Goal: Use online tool/utility: Utilize a website feature to perform a specific function

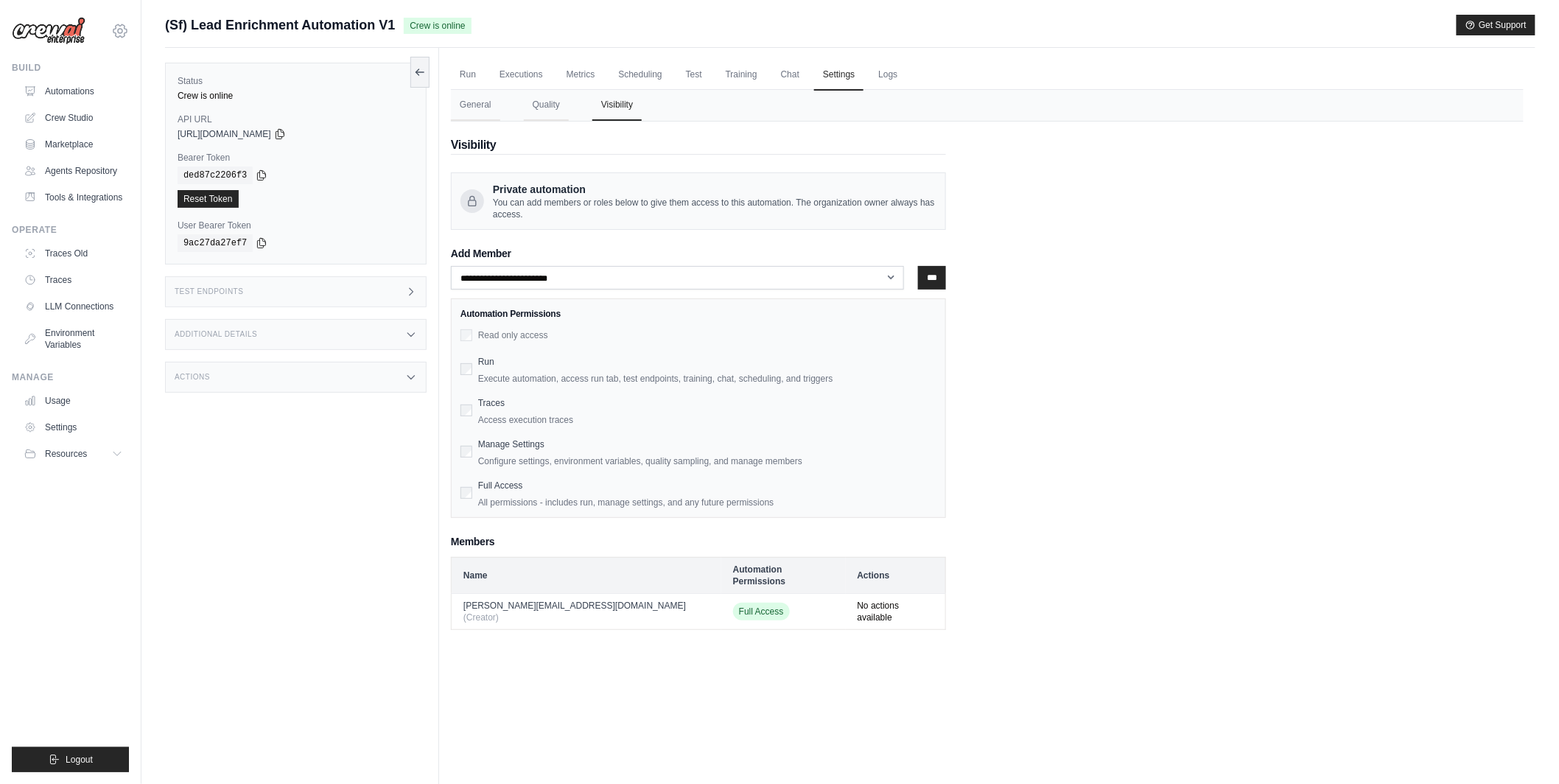
click at [125, 30] on icon at bounding box center [119, 31] width 18 height 18
click at [149, 110] on link "Lixil" at bounding box center [183, 121] width 140 height 30
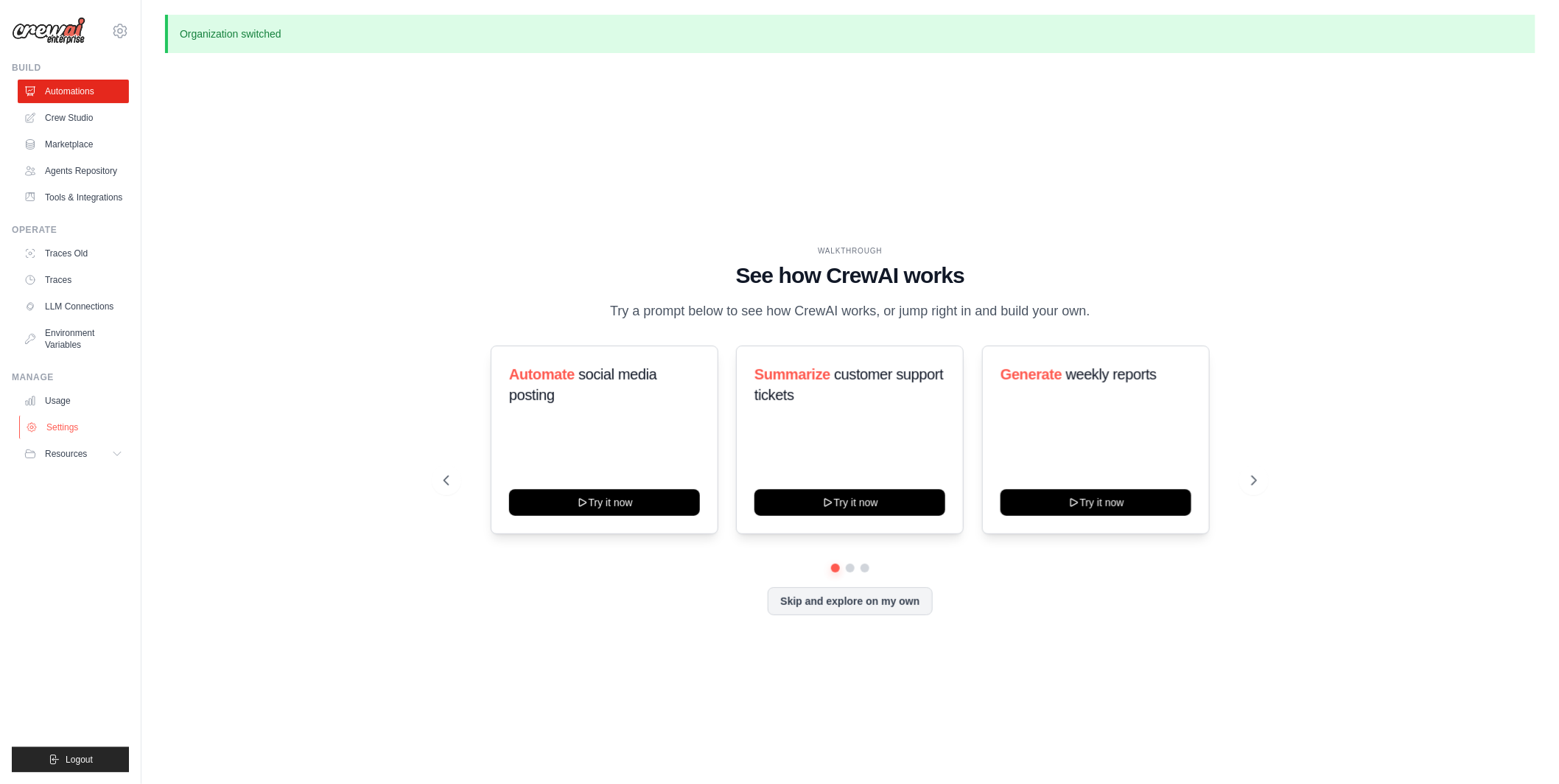
click at [58, 427] on link "Settings" at bounding box center [75, 427] width 111 height 23
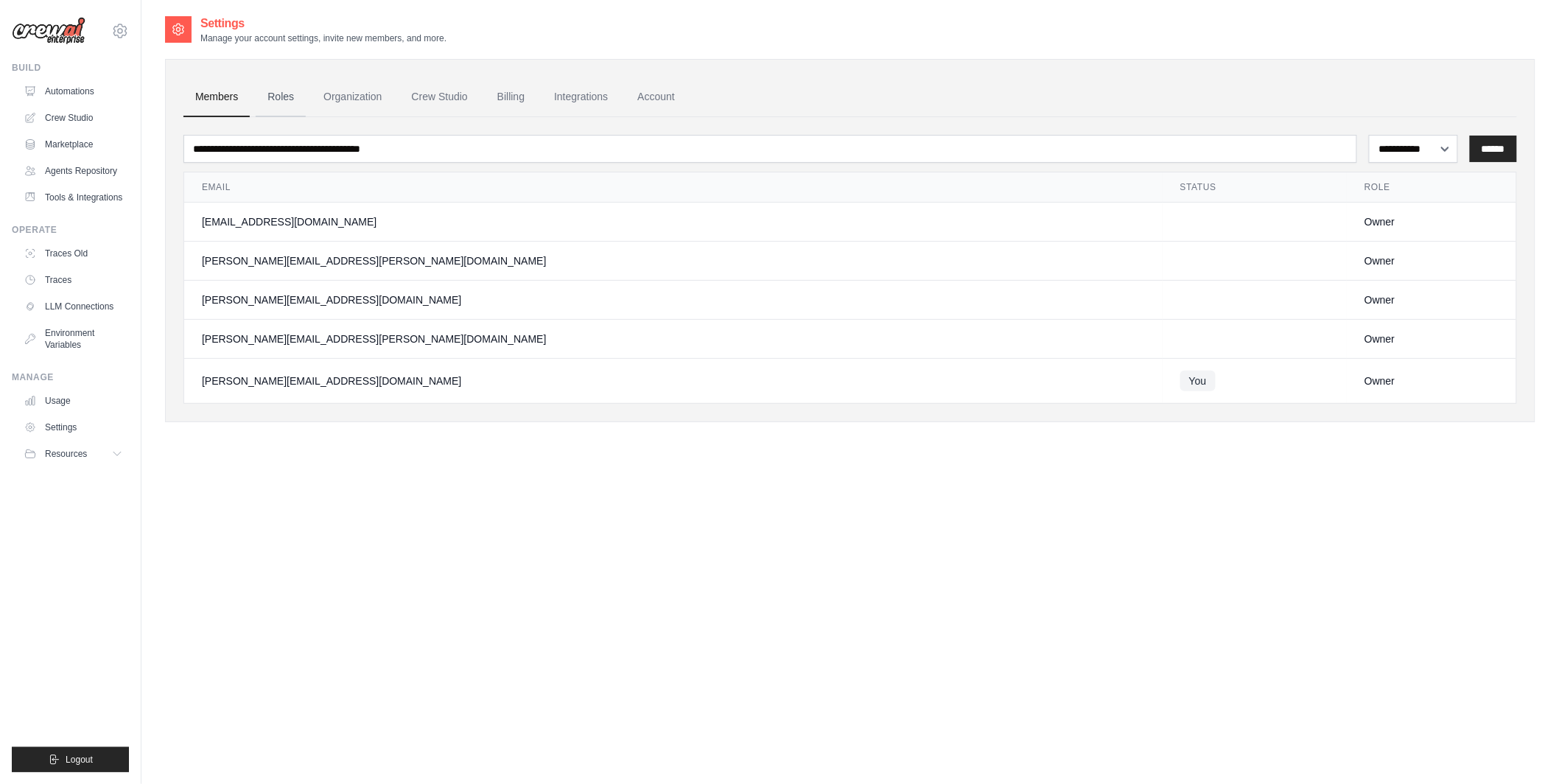
click at [293, 97] on link "Roles" at bounding box center [281, 97] width 50 height 40
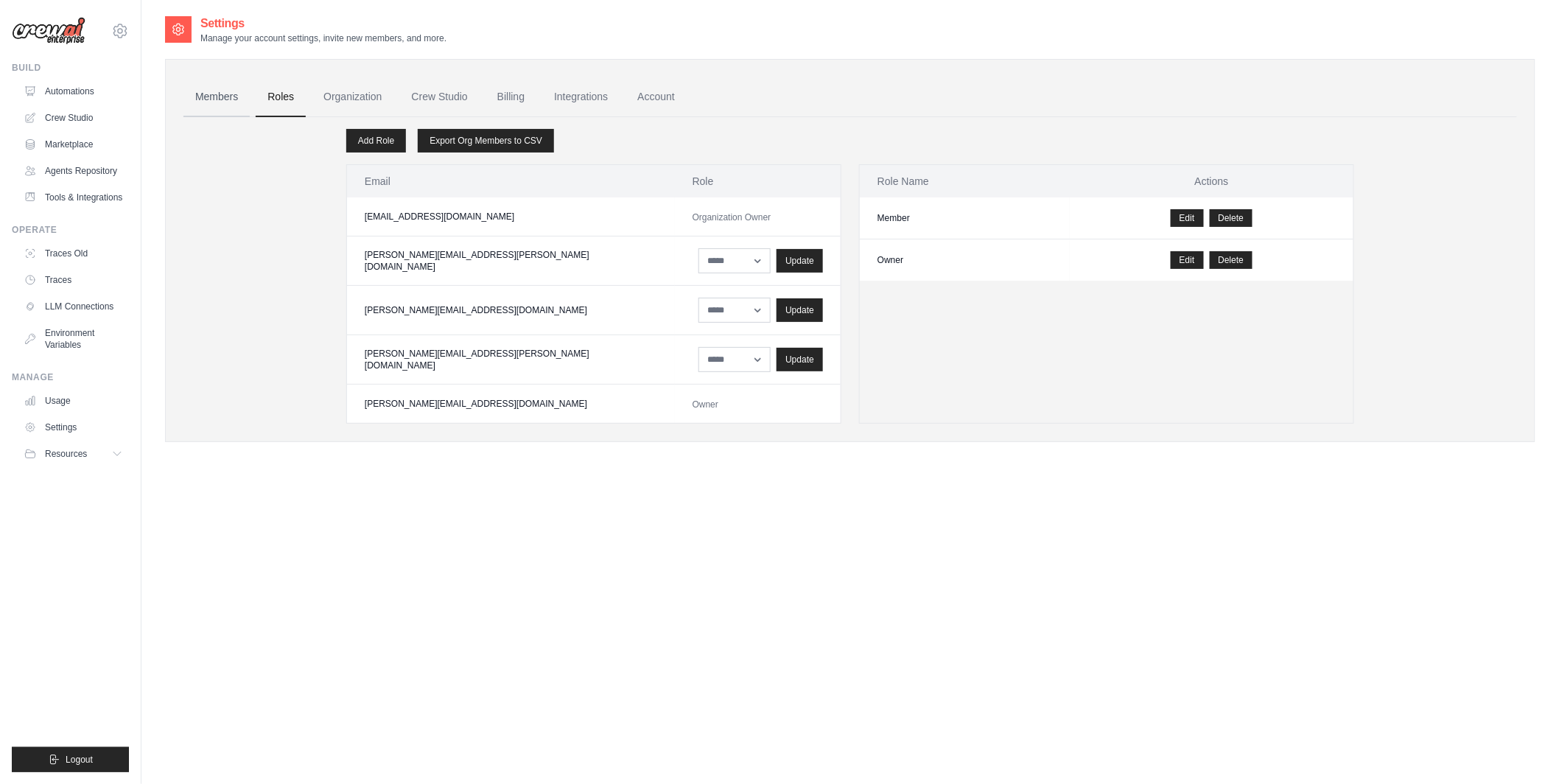
click at [226, 101] on link "Members" at bounding box center [217, 97] width 67 height 40
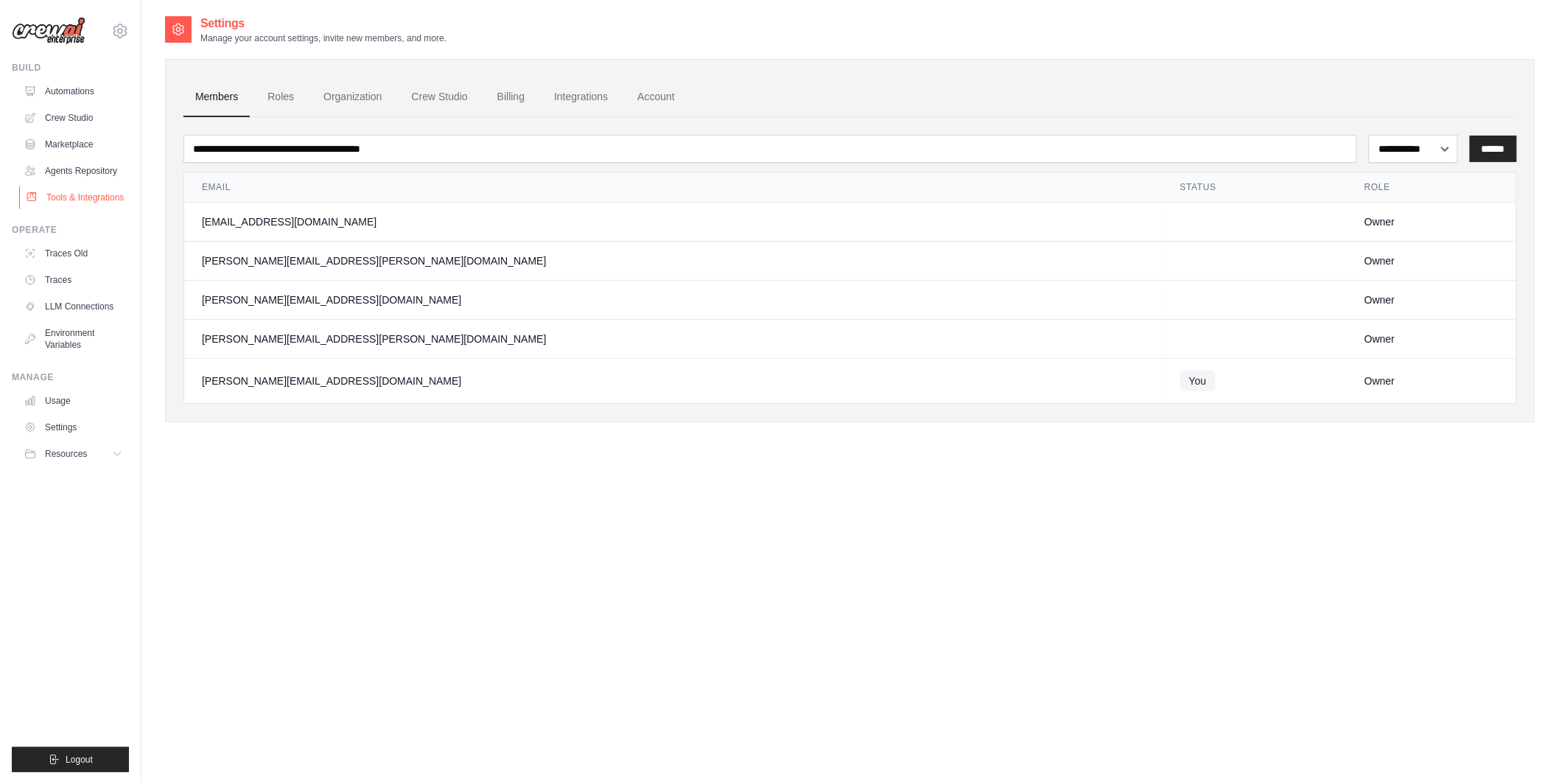
click at [93, 196] on link "Tools & Integrations" at bounding box center [75, 197] width 111 height 23
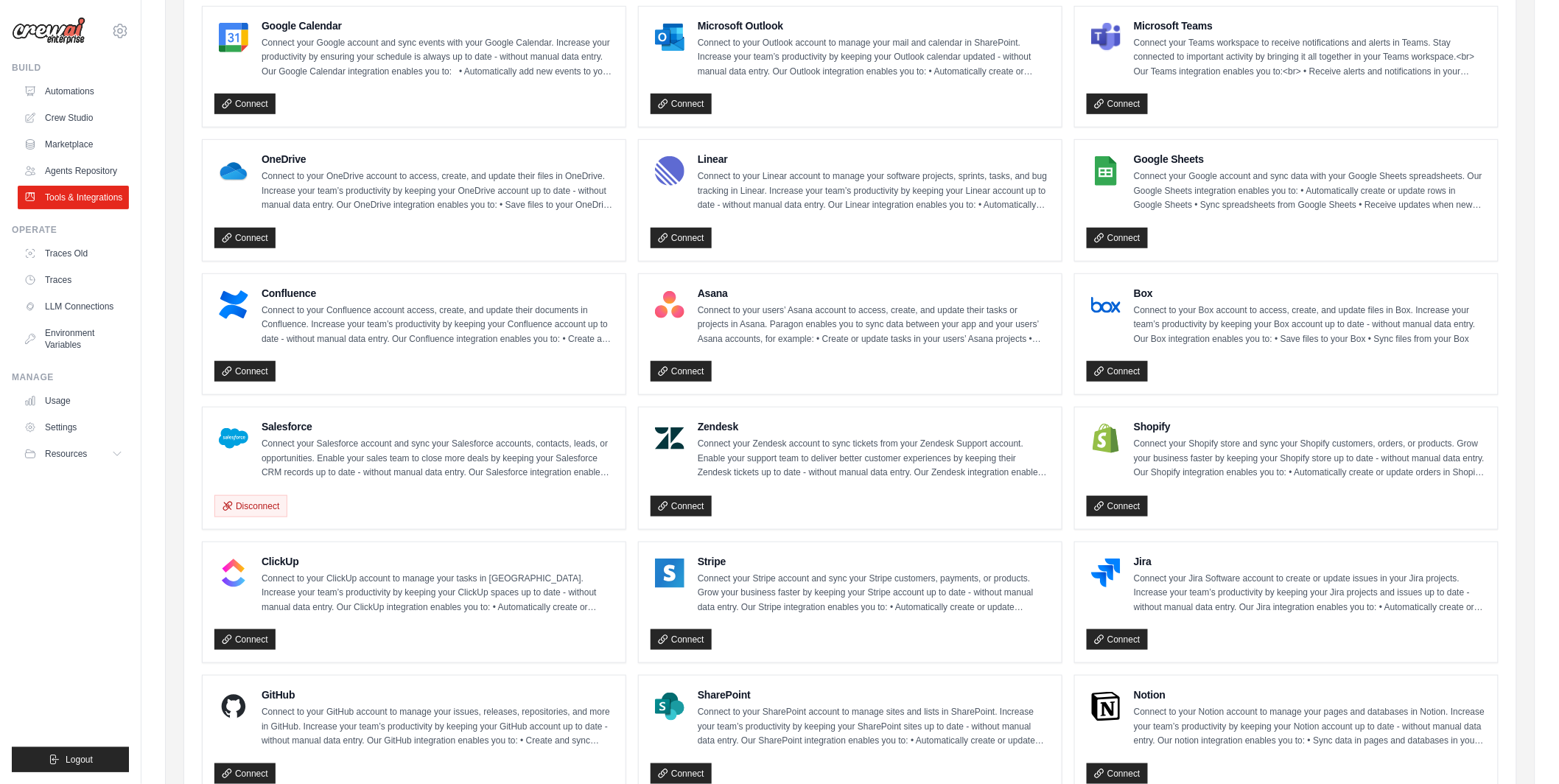
scroll to position [329, 0]
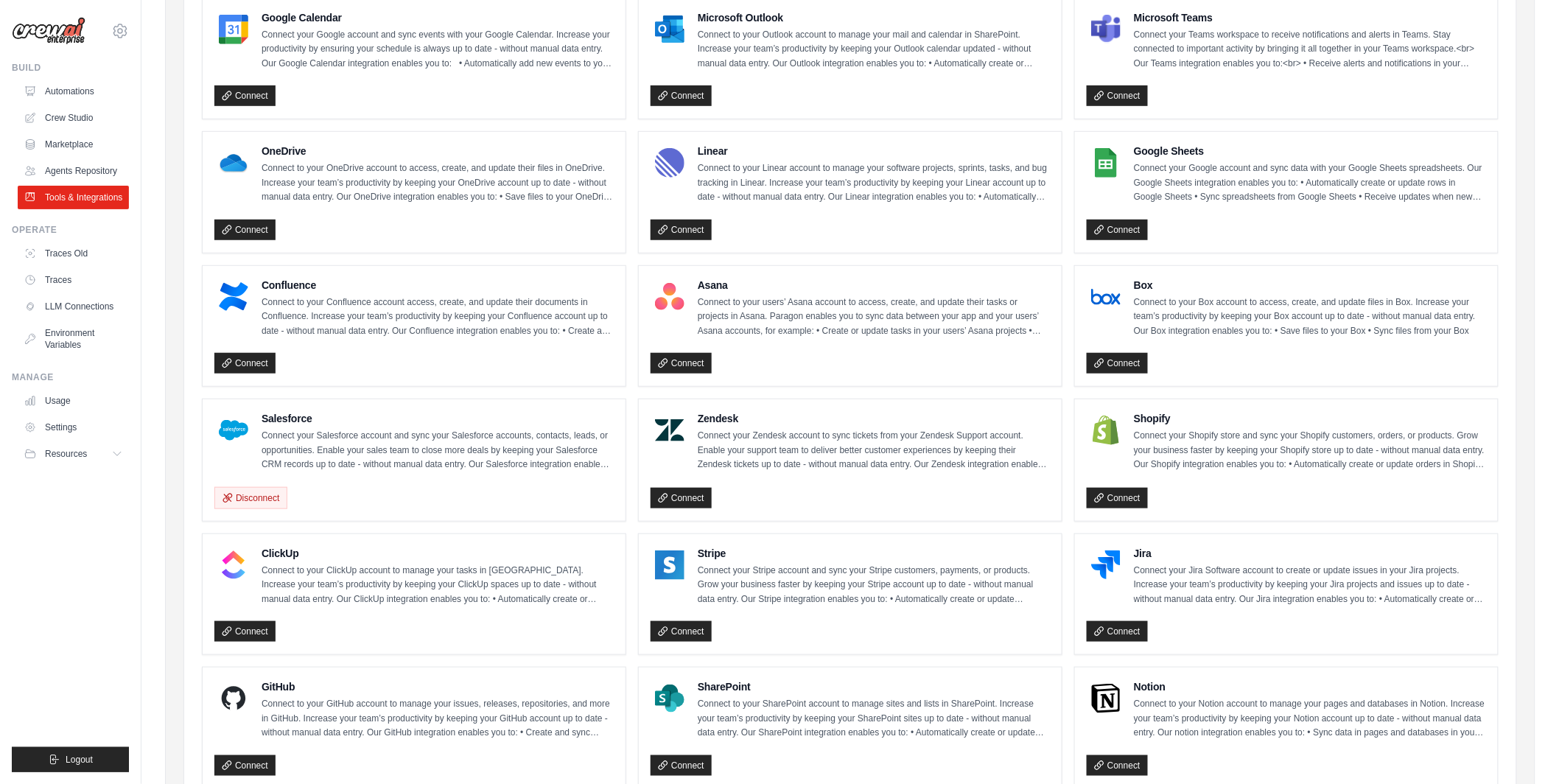
click at [283, 425] on h4 "Salesforce" at bounding box center [438, 418] width 353 height 15
click at [286, 421] on h4 "Salesforce" at bounding box center [438, 418] width 353 height 15
click at [692, 498] on link "Connect" at bounding box center [681, 498] width 61 height 20
click at [277, 421] on h4 "Salesforce" at bounding box center [438, 418] width 353 height 15
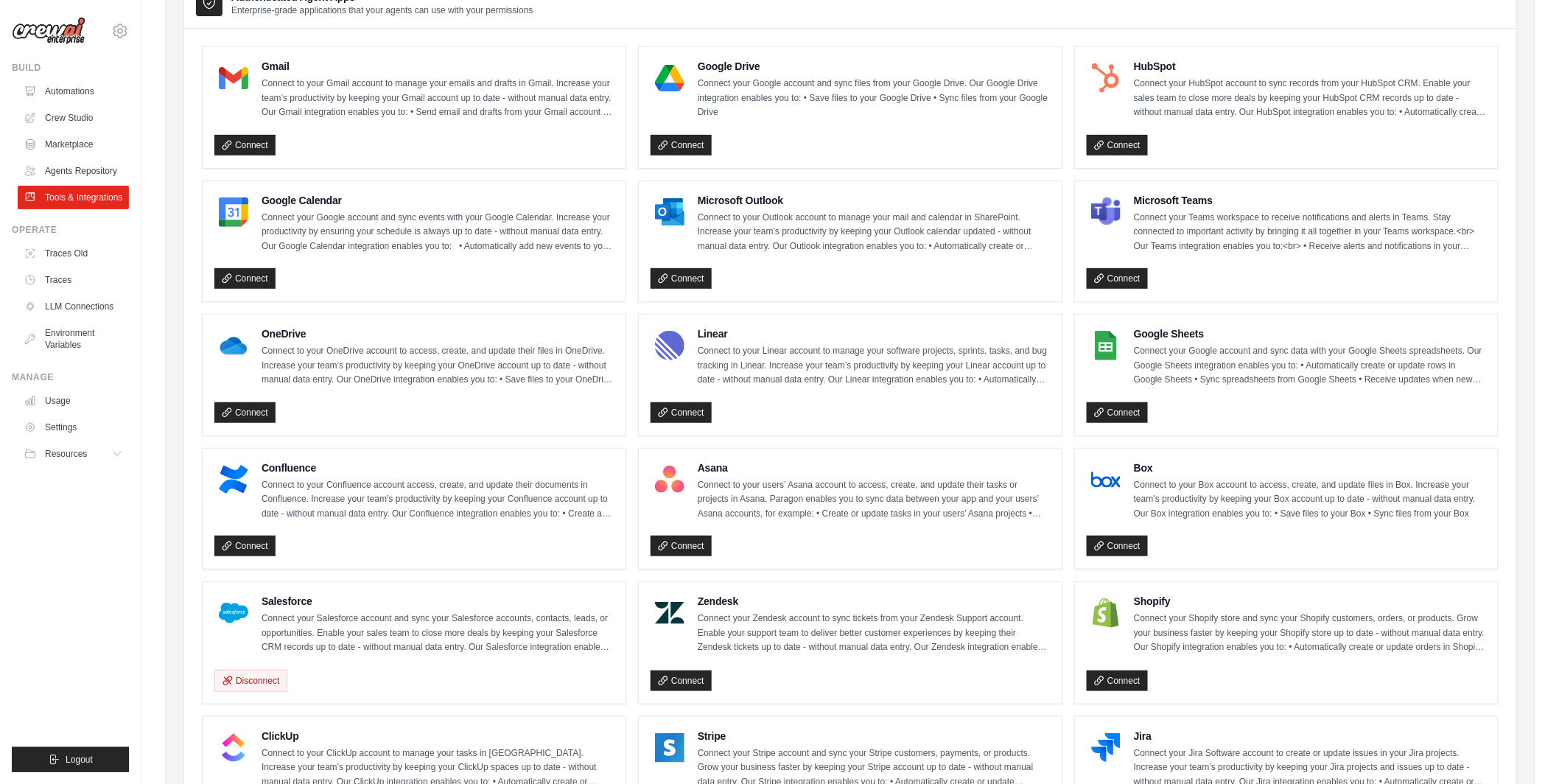
scroll to position [173, 0]
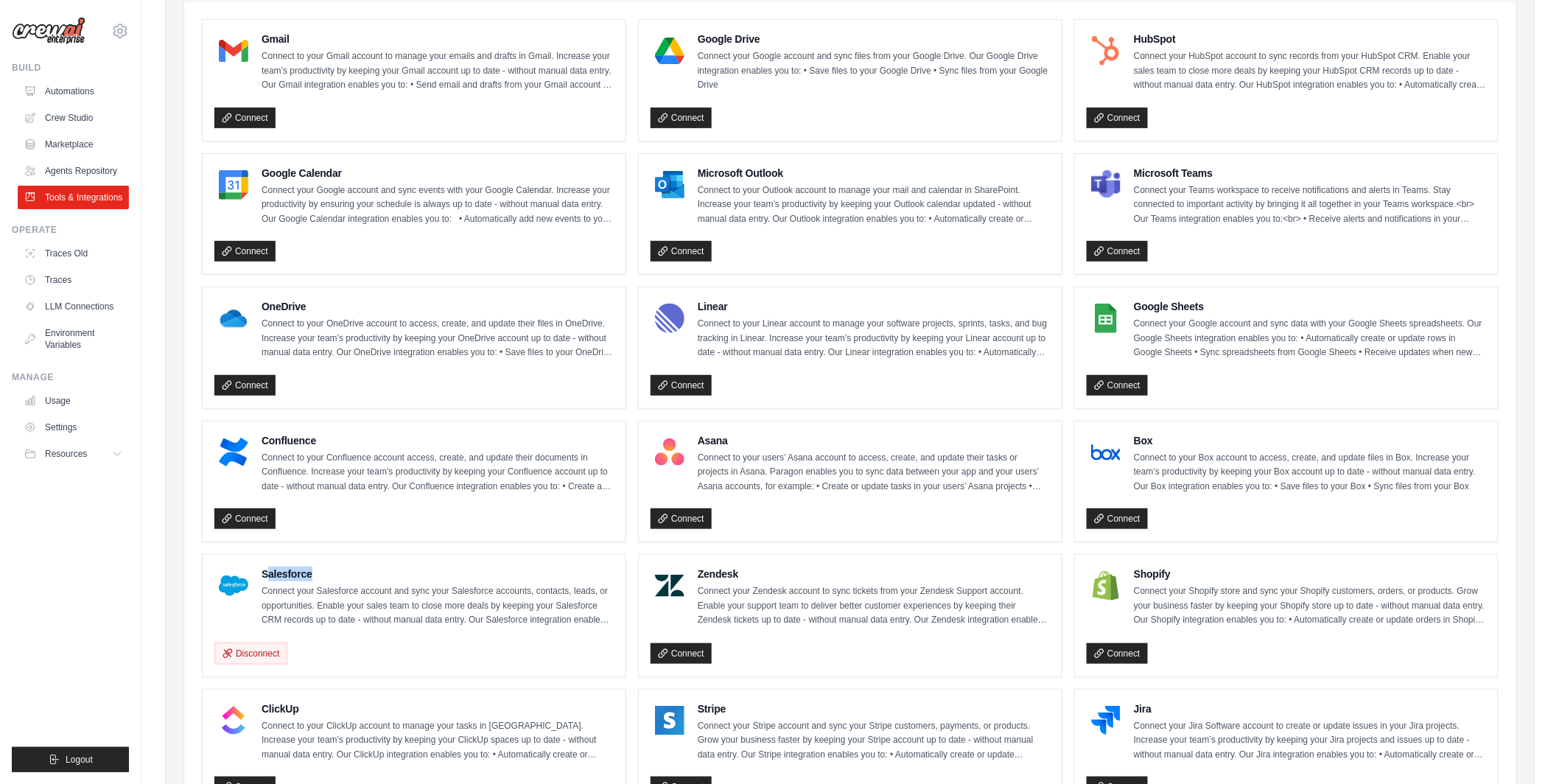
drag, startPoint x: 266, startPoint y: 576, endPoint x: 327, endPoint y: 576, distance: 61.0
click at [327, 576] on h4 "Salesforce" at bounding box center [438, 574] width 353 height 15
drag, startPoint x: 297, startPoint y: 574, endPoint x: 349, endPoint y: 574, distance: 52.0
click at [349, 574] on h4 "Salesforce" at bounding box center [438, 574] width 353 height 15
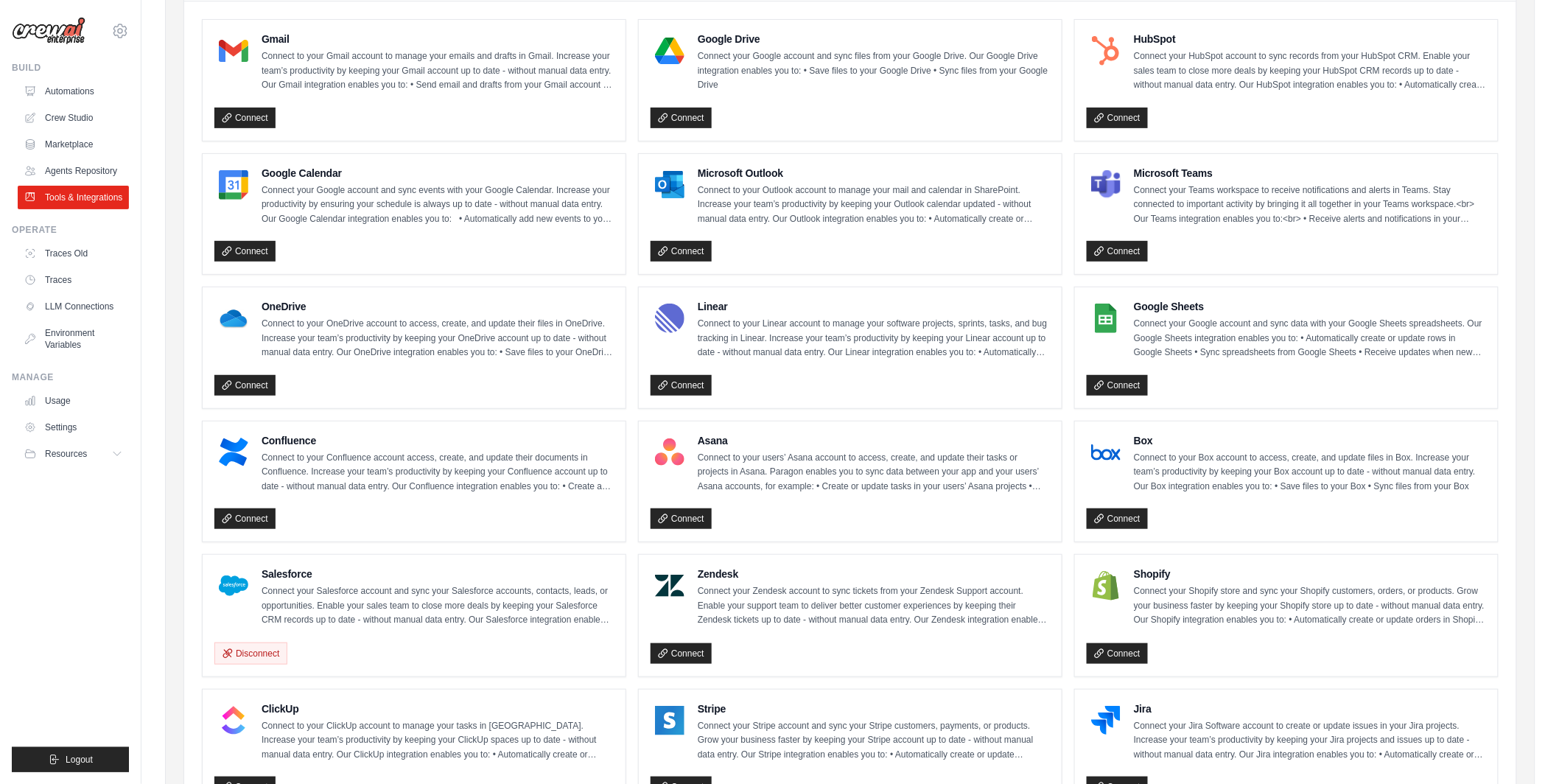
click at [321, 602] on p "Connect your Salesforce account and sync your Salesforce accounts, contacts, le…" at bounding box center [438, 605] width 353 height 44
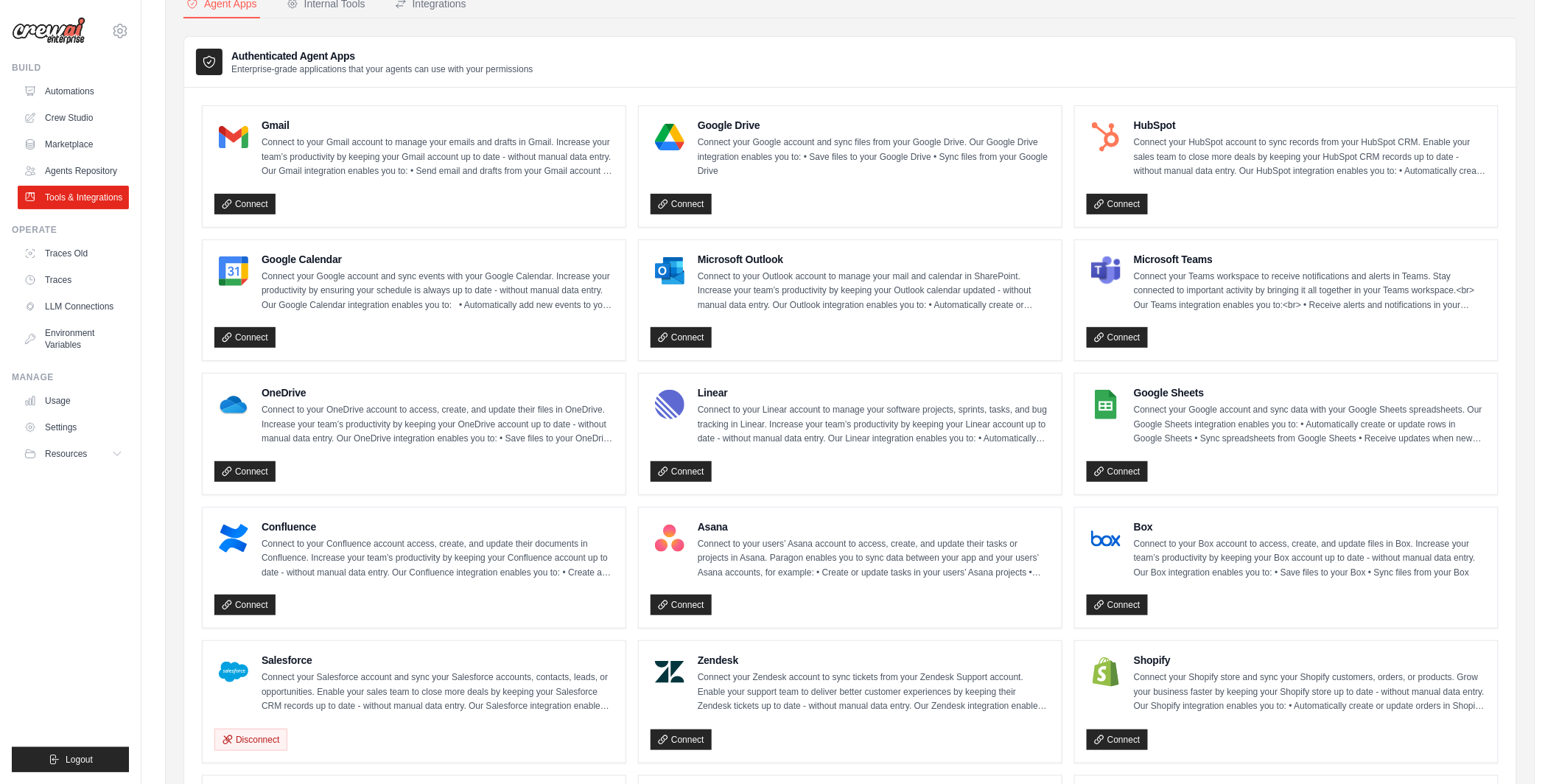
scroll to position [85, 0]
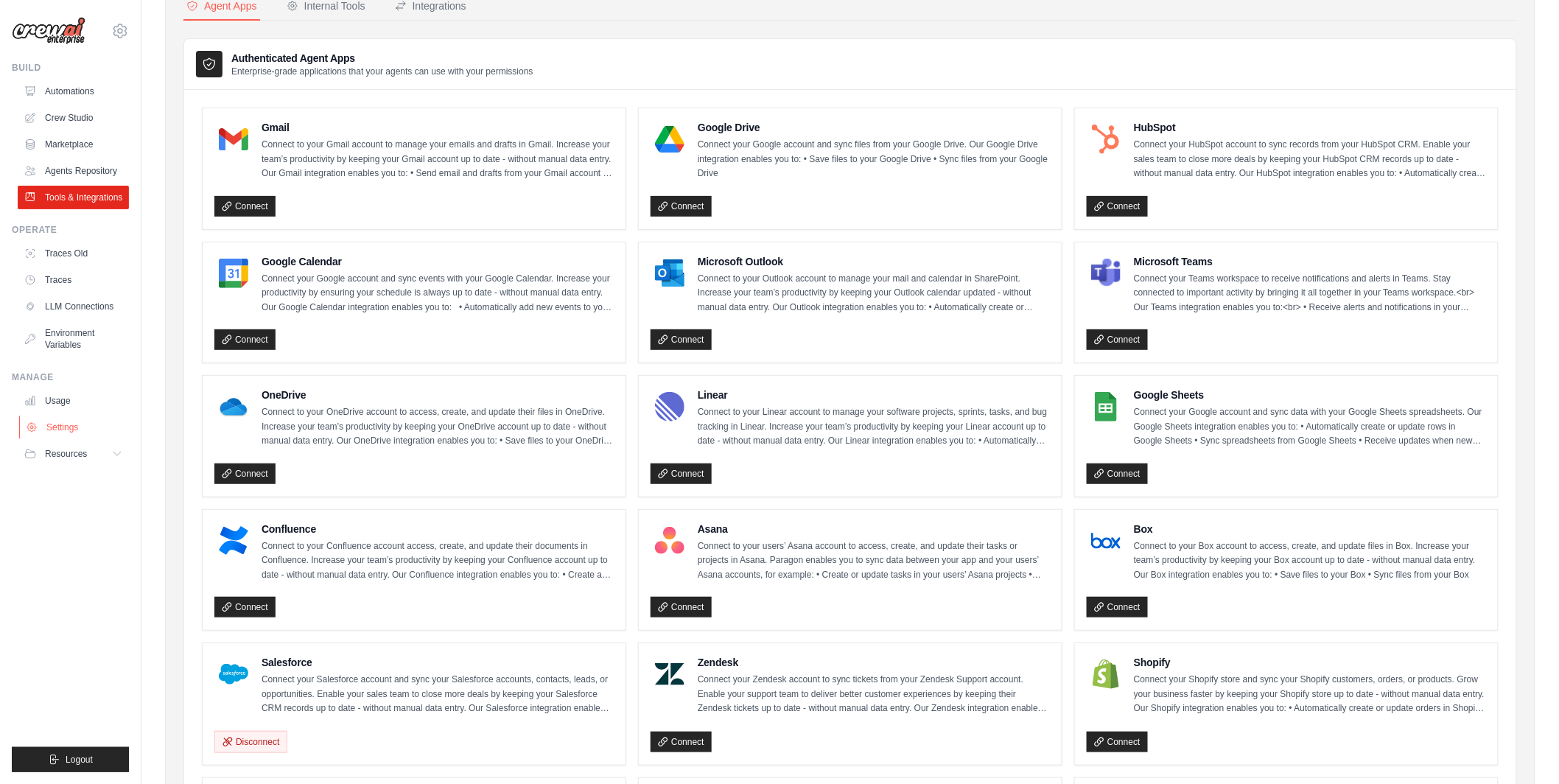
click at [56, 426] on link "Settings" at bounding box center [75, 427] width 111 height 23
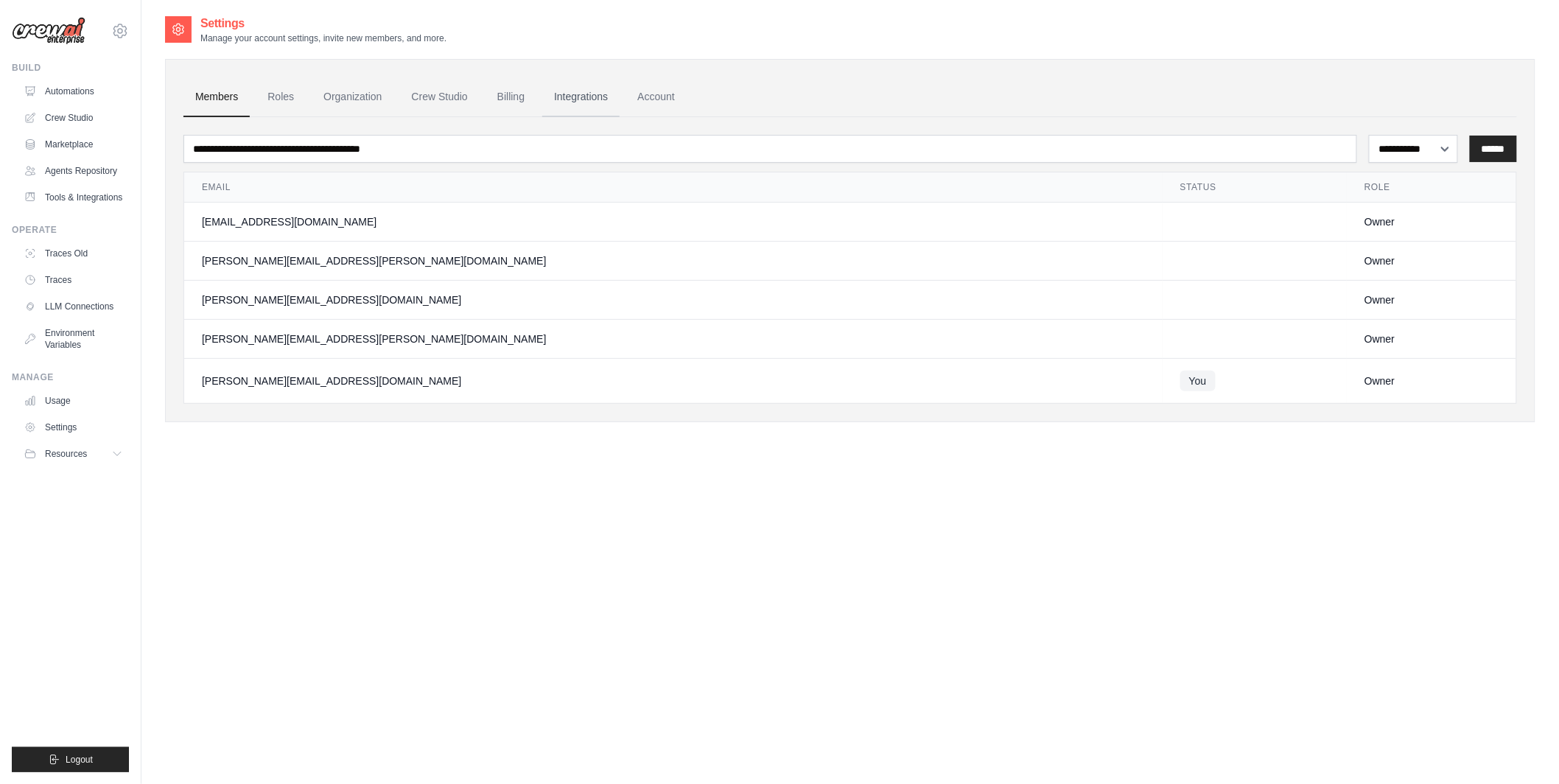
click at [588, 96] on link "Integrations" at bounding box center [581, 97] width 78 height 40
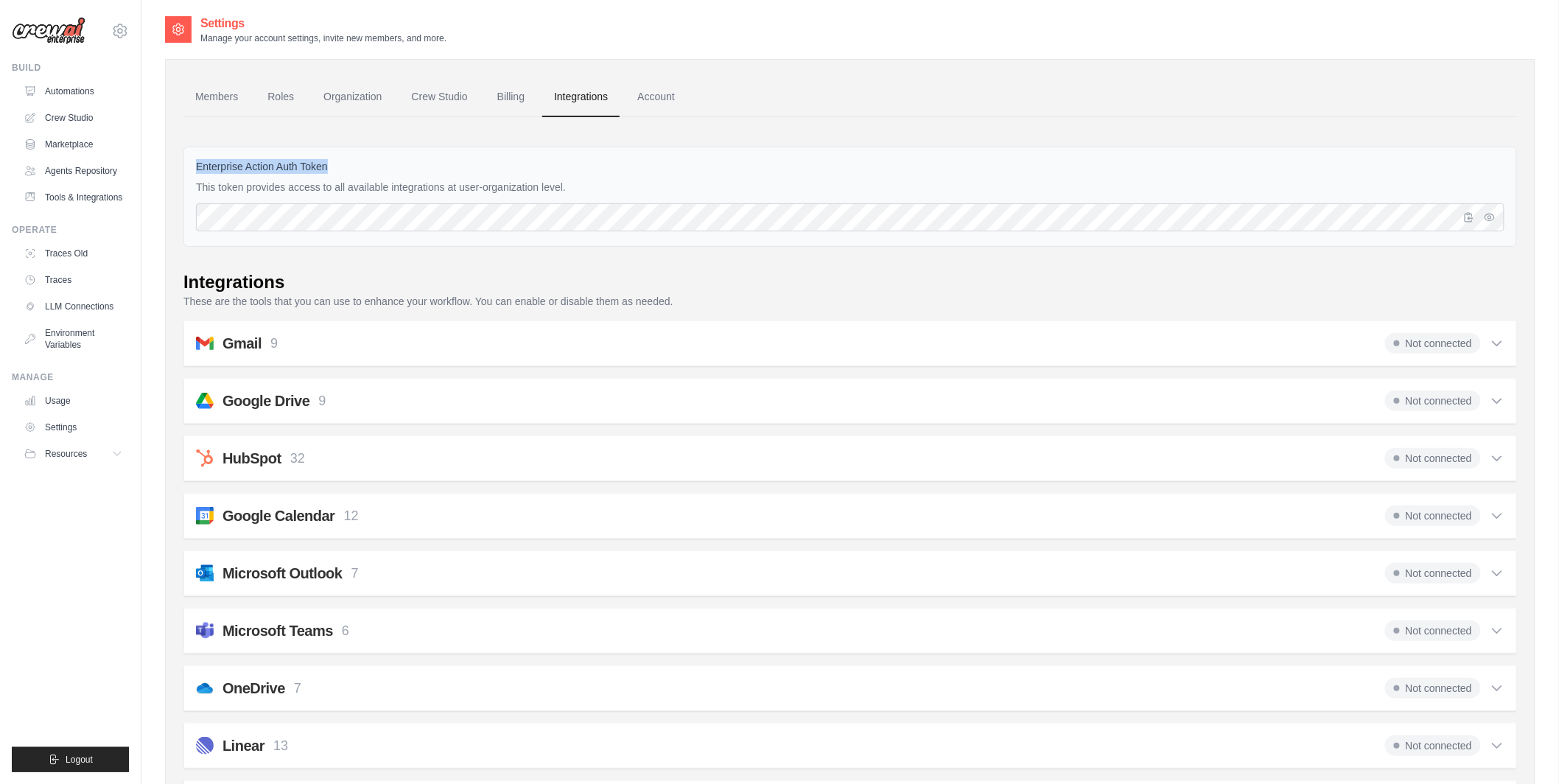
drag, startPoint x: 193, startPoint y: 168, endPoint x: 428, endPoint y: 161, distance: 235.1
click at [428, 161] on div "Enterprise Action Auth Token This token provides access to all available integr…" at bounding box center [850, 196] width 1334 height 100
click at [1472, 215] on icon "button" at bounding box center [1469, 217] width 12 height 12
click at [59, 406] on link "Usage" at bounding box center [75, 400] width 111 height 23
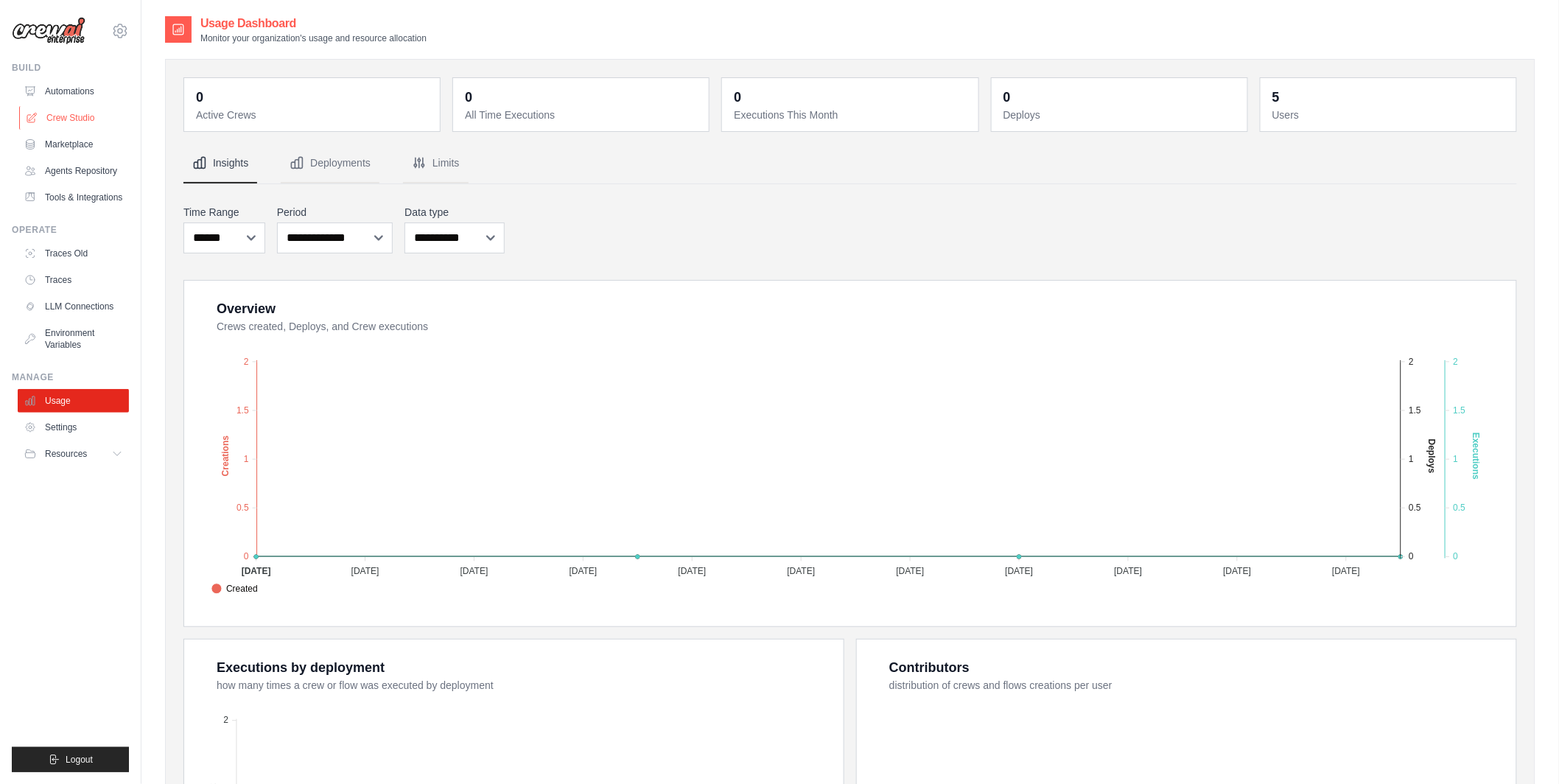
click at [81, 118] on link "Crew Studio" at bounding box center [75, 118] width 111 height 23
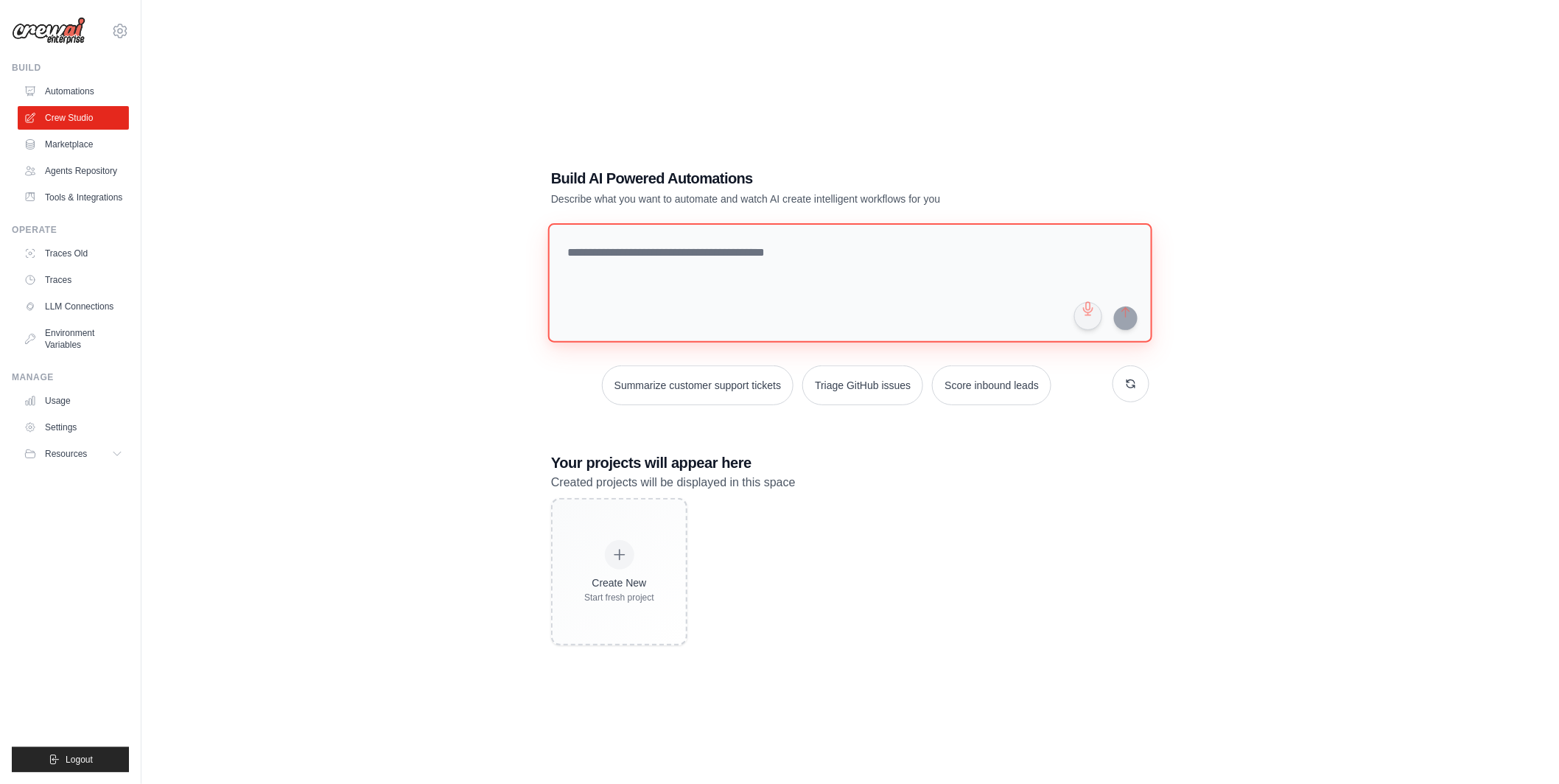
click at [922, 249] on textarea at bounding box center [850, 282] width 605 height 119
click at [122, 27] on icon at bounding box center [119, 31] width 18 height 18
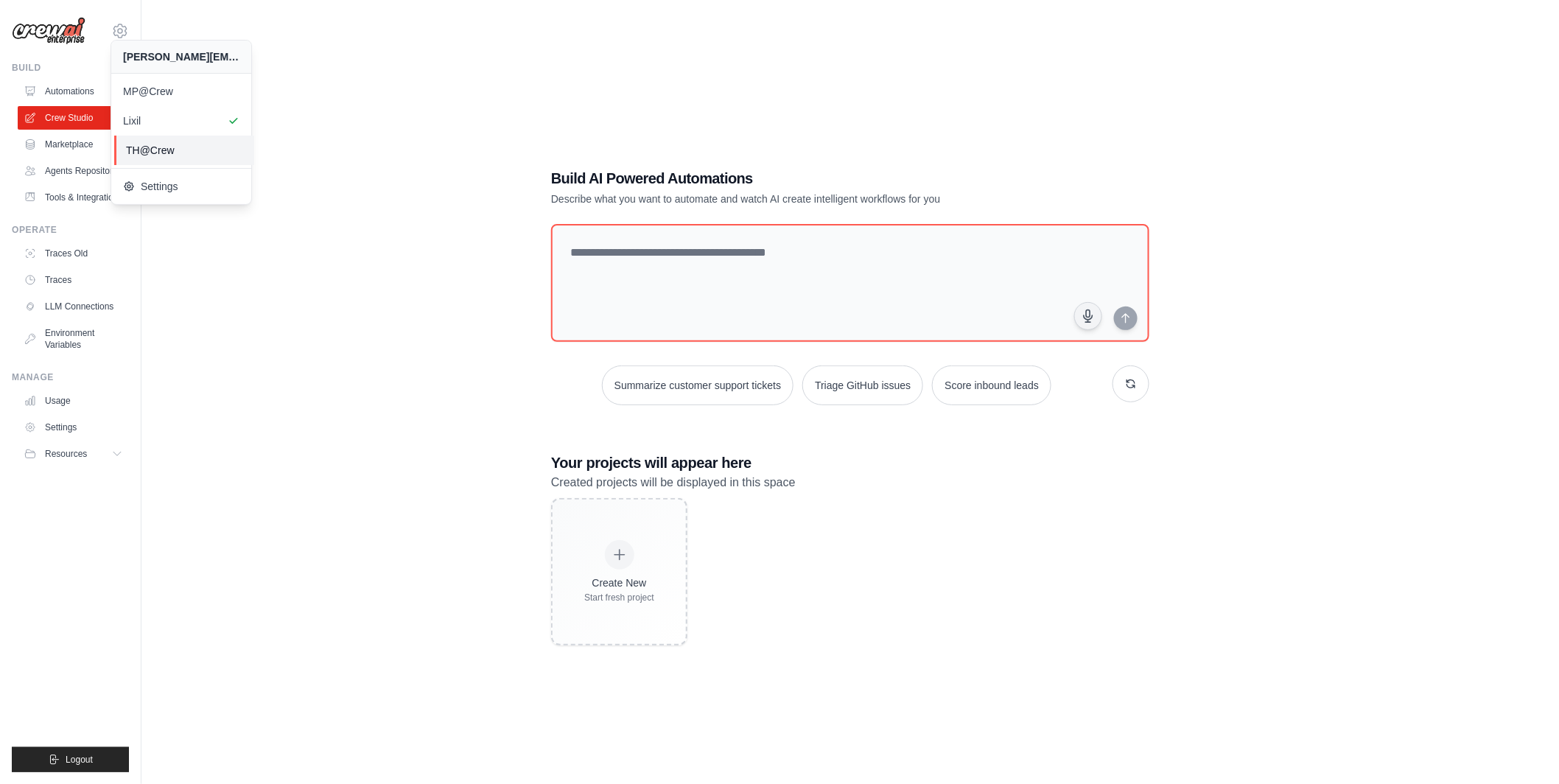
click at [150, 155] on span "TH@Crew" at bounding box center [184, 150] width 117 height 15
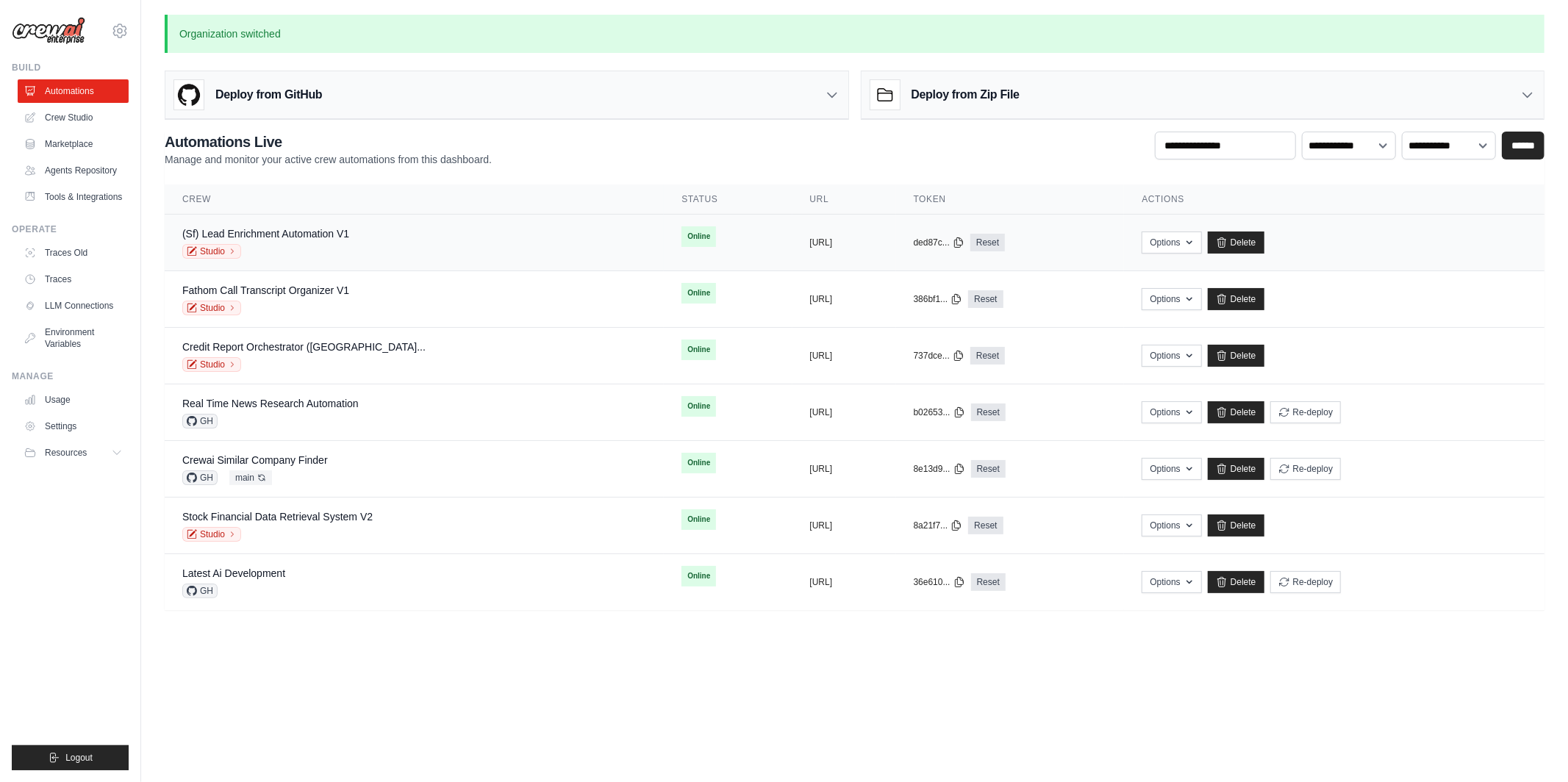
click at [309, 224] on td "(Sf) Lead Enrichment Automation V1 Studio" at bounding box center [414, 242] width 500 height 56
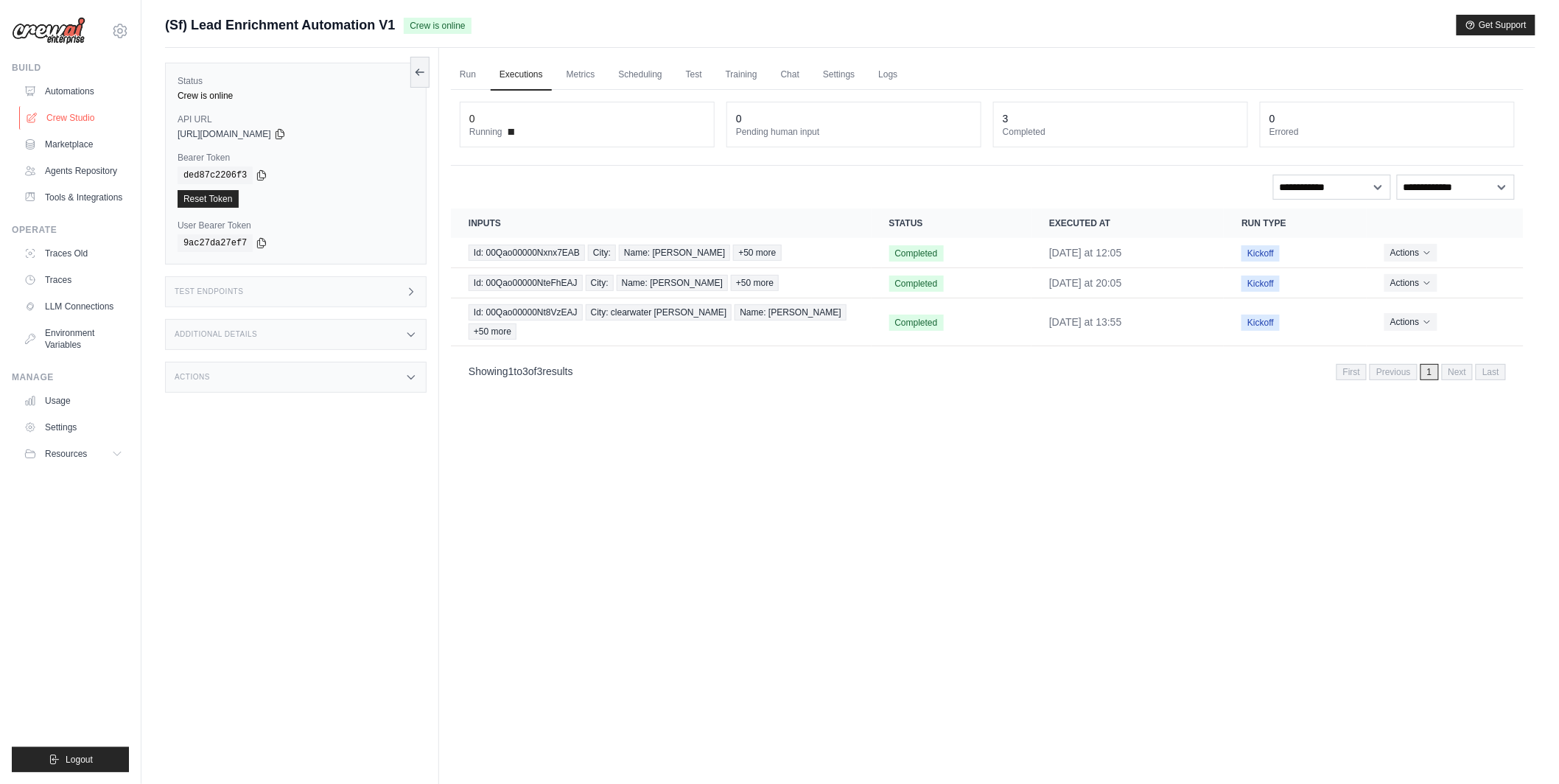
click at [86, 118] on link "Crew Studio" at bounding box center [75, 118] width 111 height 23
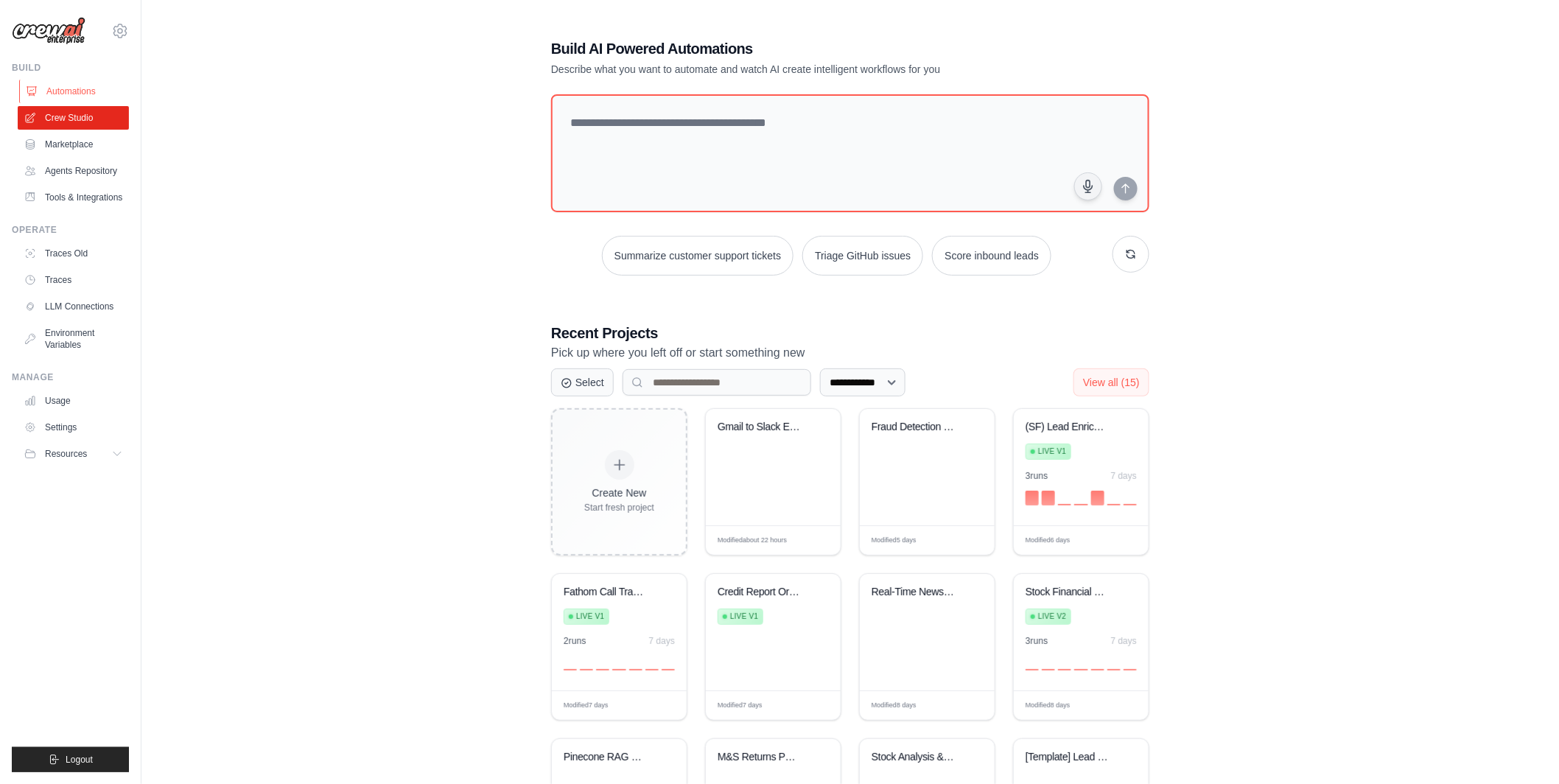
click at [81, 89] on link "Automations" at bounding box center [75, 91] width 111 height 23
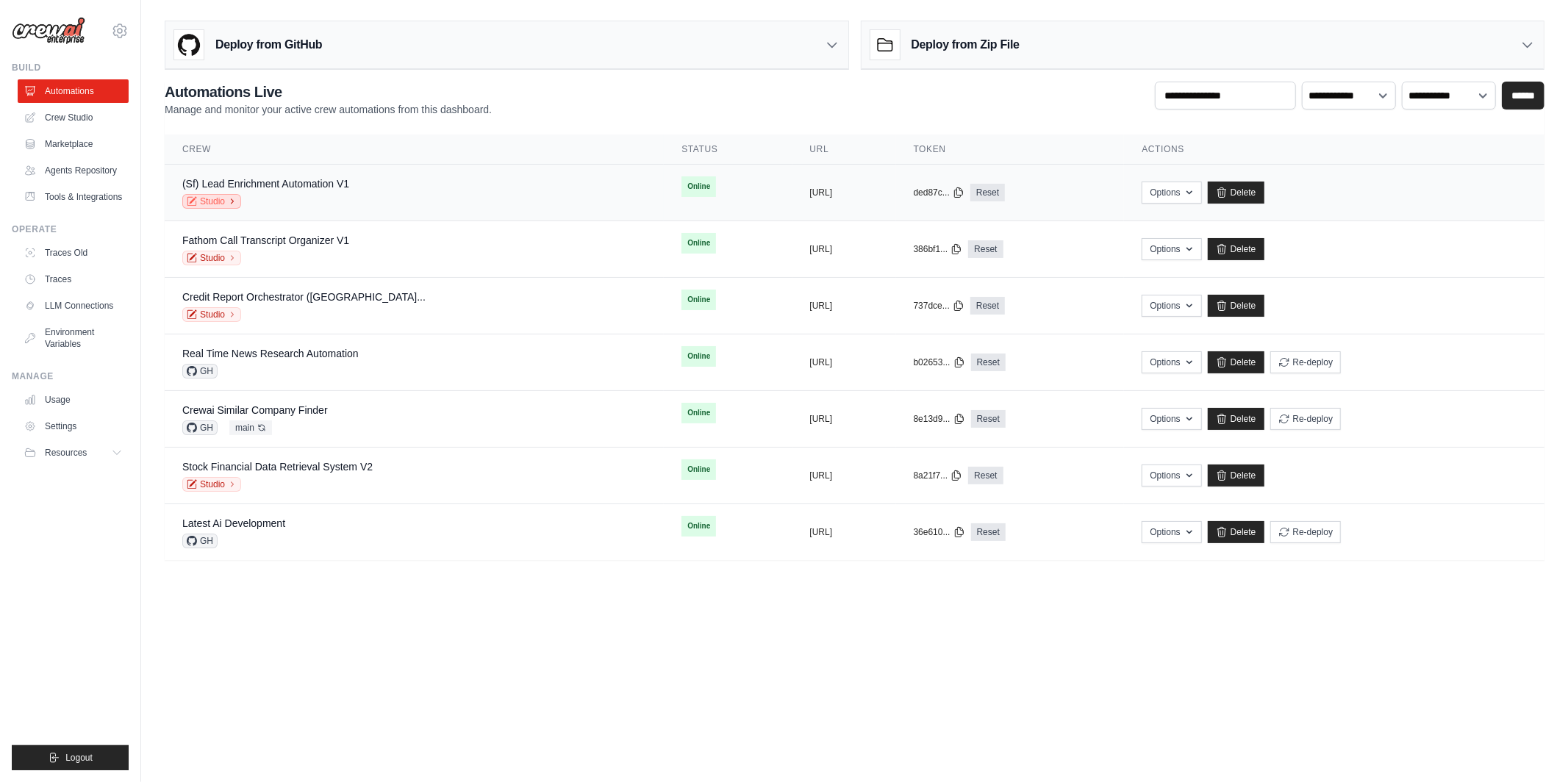
click at [221, 200] on link "Studio" at bounding box center [211, 201] width 59 height 15
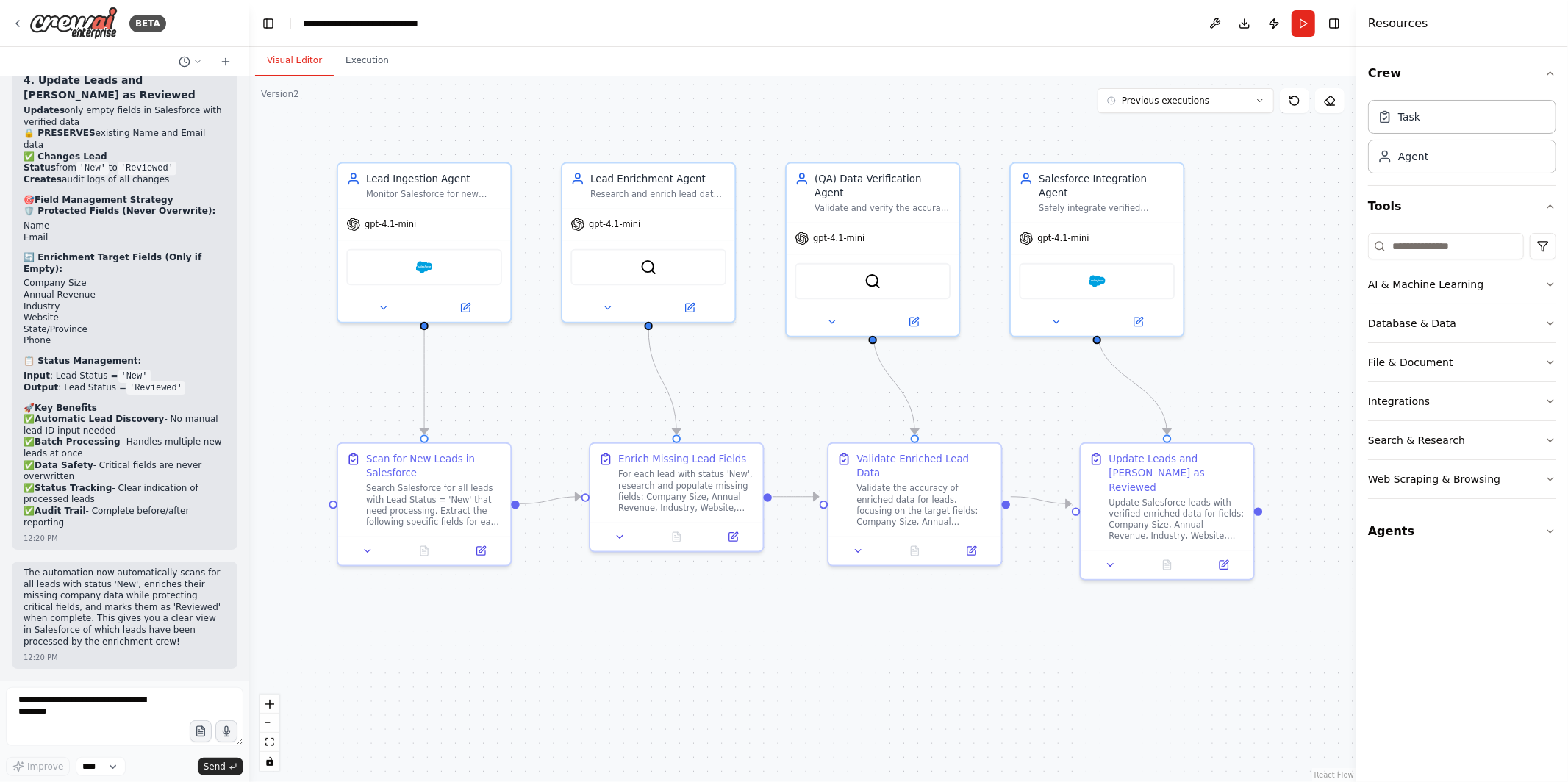
scroll to position [3886, 0]
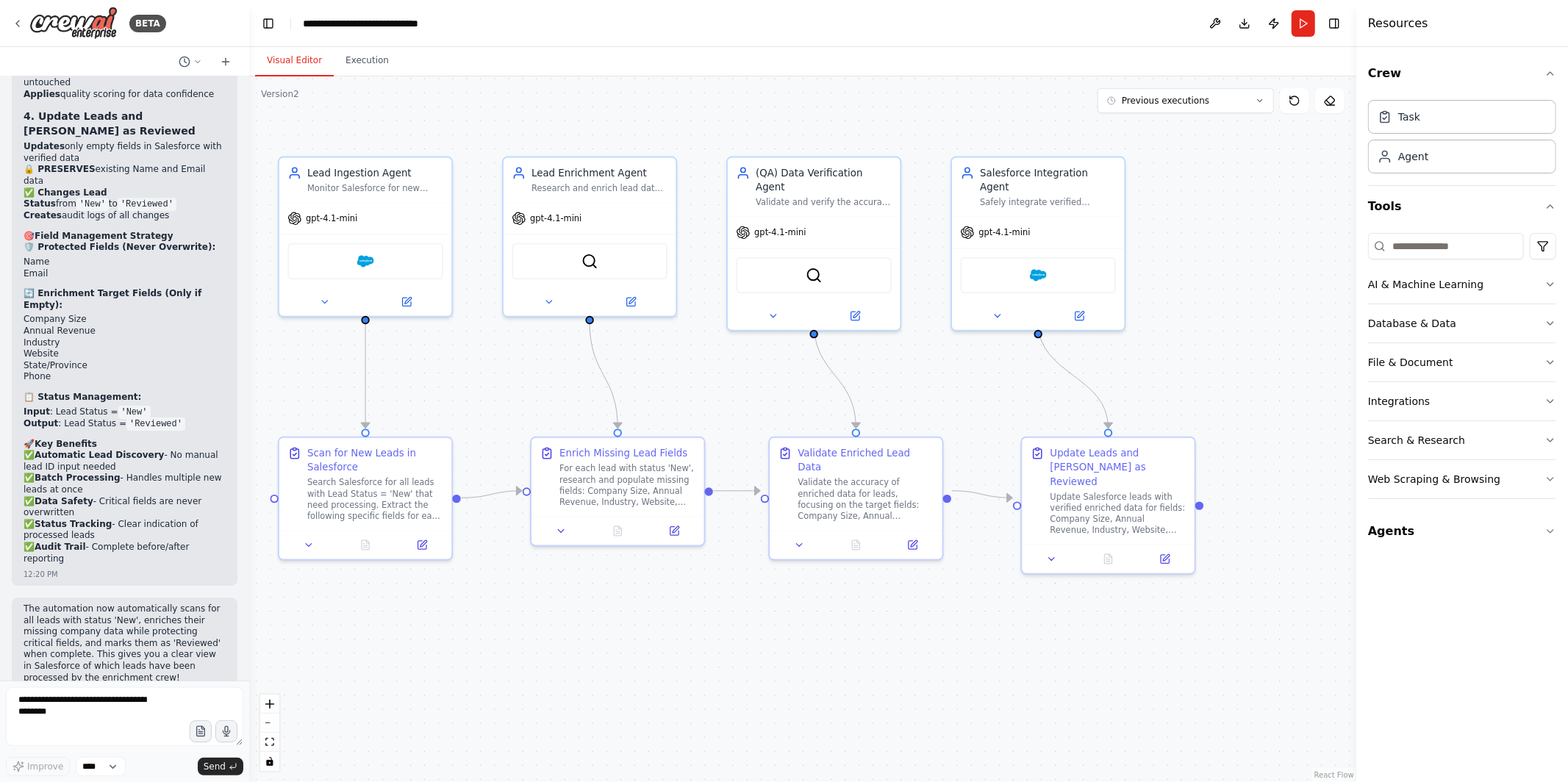
drag, startPoint x: 625, startPoint y: 400, endPoint x: 569, endPoint y: 396, distance: 56.1
click at [570, 396] on div ".deletable-edge-delete-btn { width: 20px; height: 20px; border: 0px solid #ffff…" at bounding box center [802, 429] width 1107 height 705
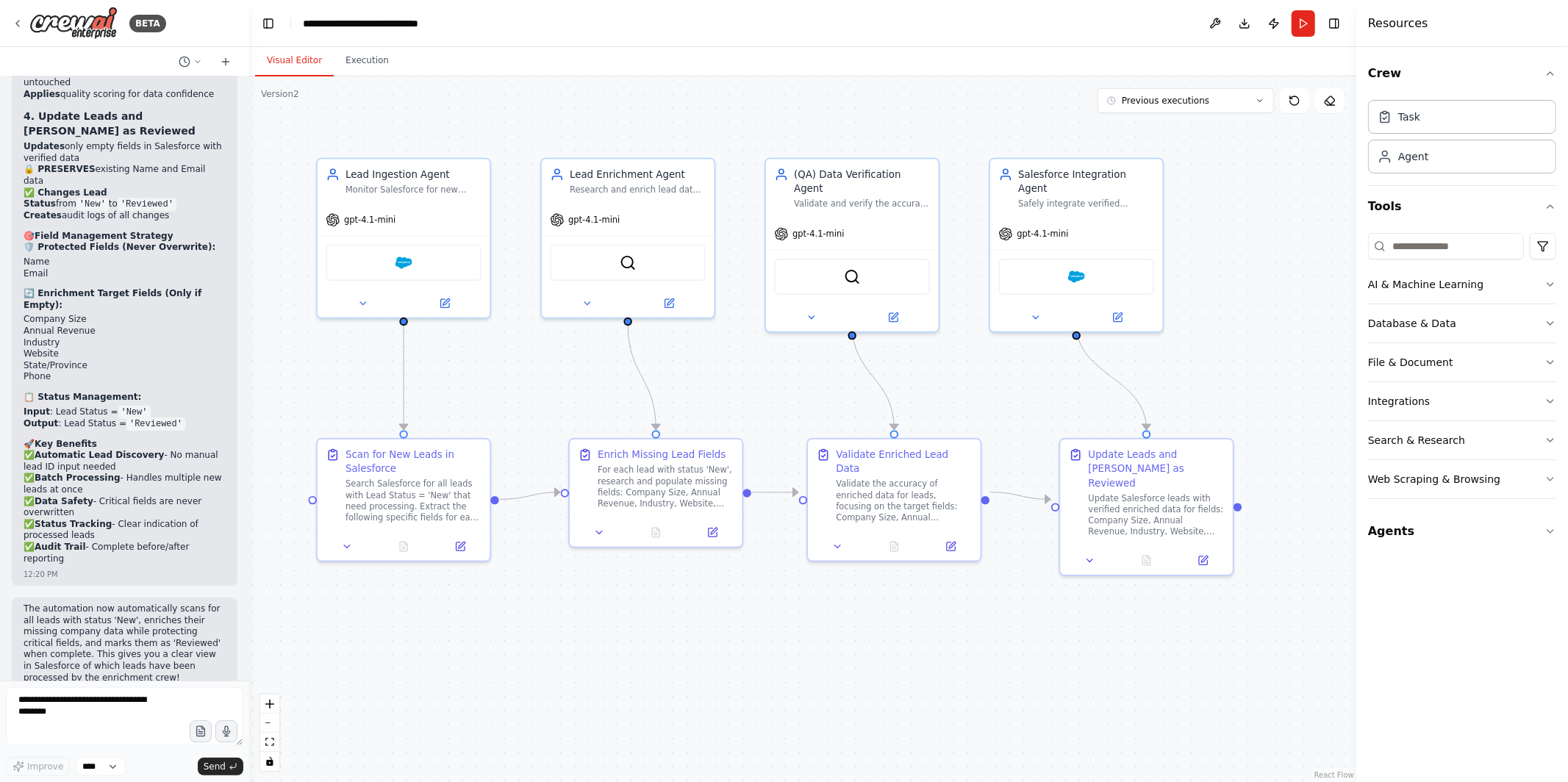
drag, startPoint x: 711, startPoint y: 394, endPoint x: 744, endPoint y: 394, distance: 33.0
click at [745, 394] on div ".deletable-edge-delete-btn { width: 20px; height: 20px; border: 0px solid #ffff…" at bounding box center [802, 429] width 1107 height 705
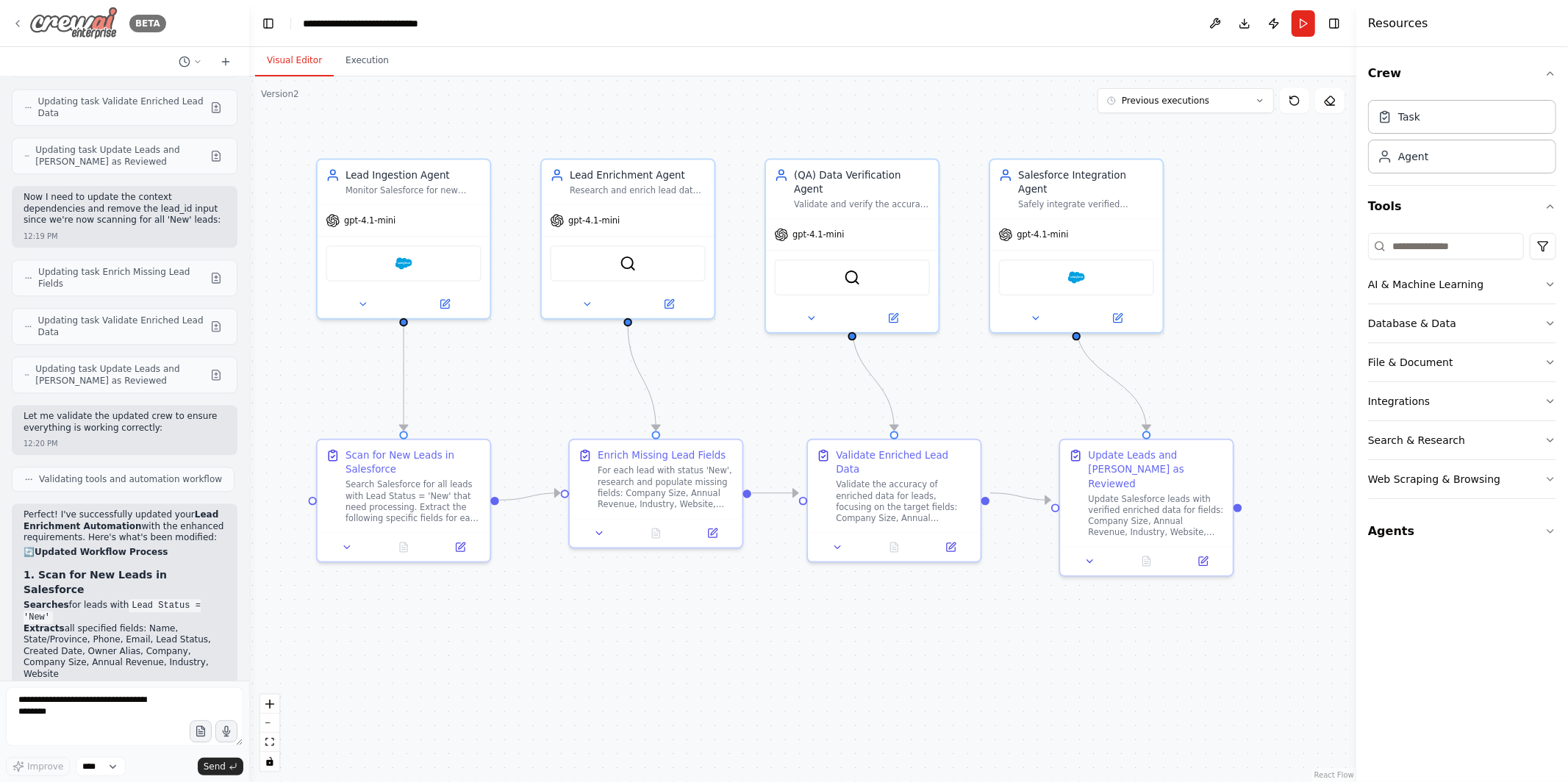
click at [12, 19] on icon at bounding box center [18, 23] width 12 height 12
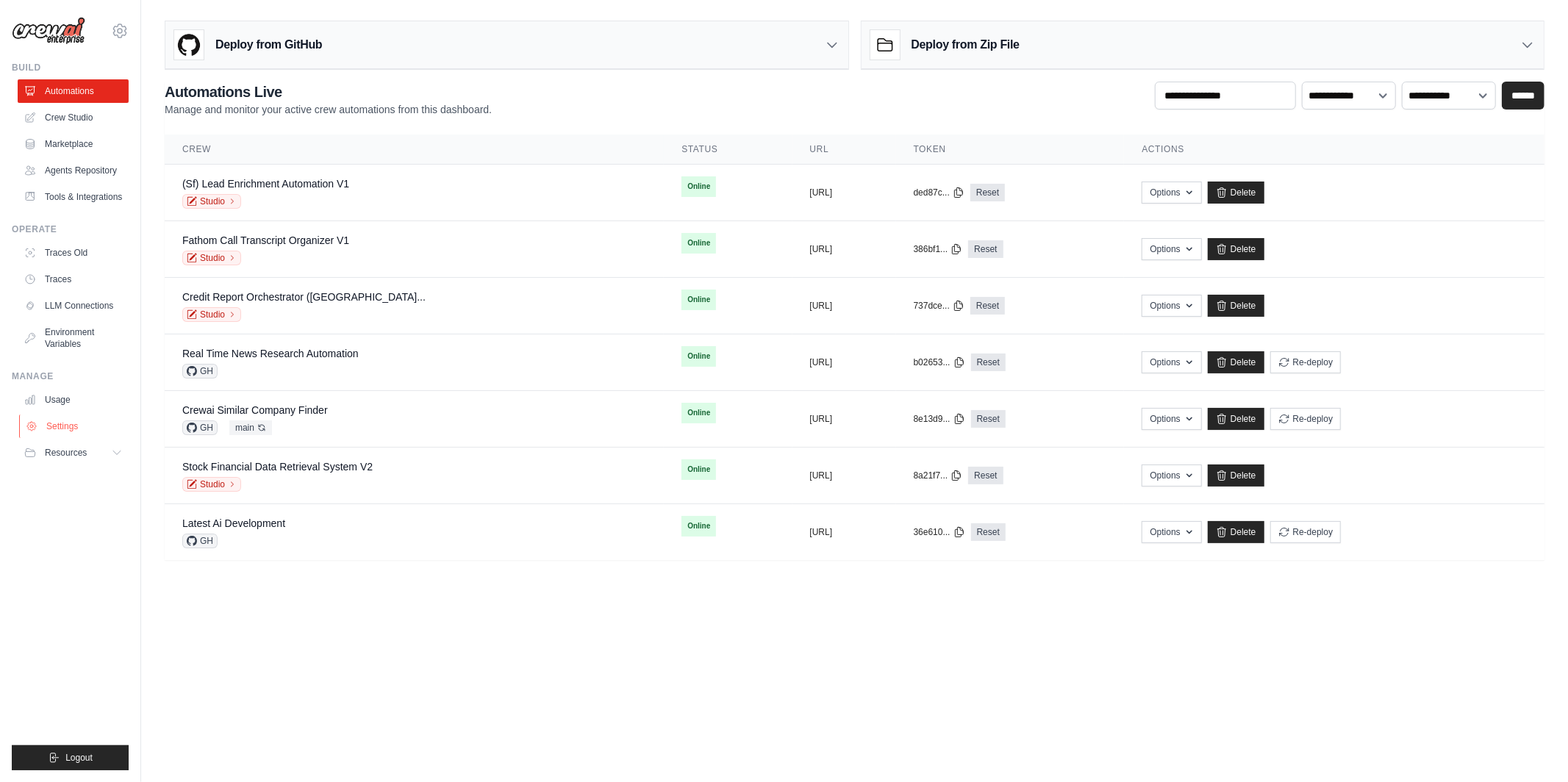
click at [73, 429] on link "Settings" at bounding box center [75, 426] width 111 height 23
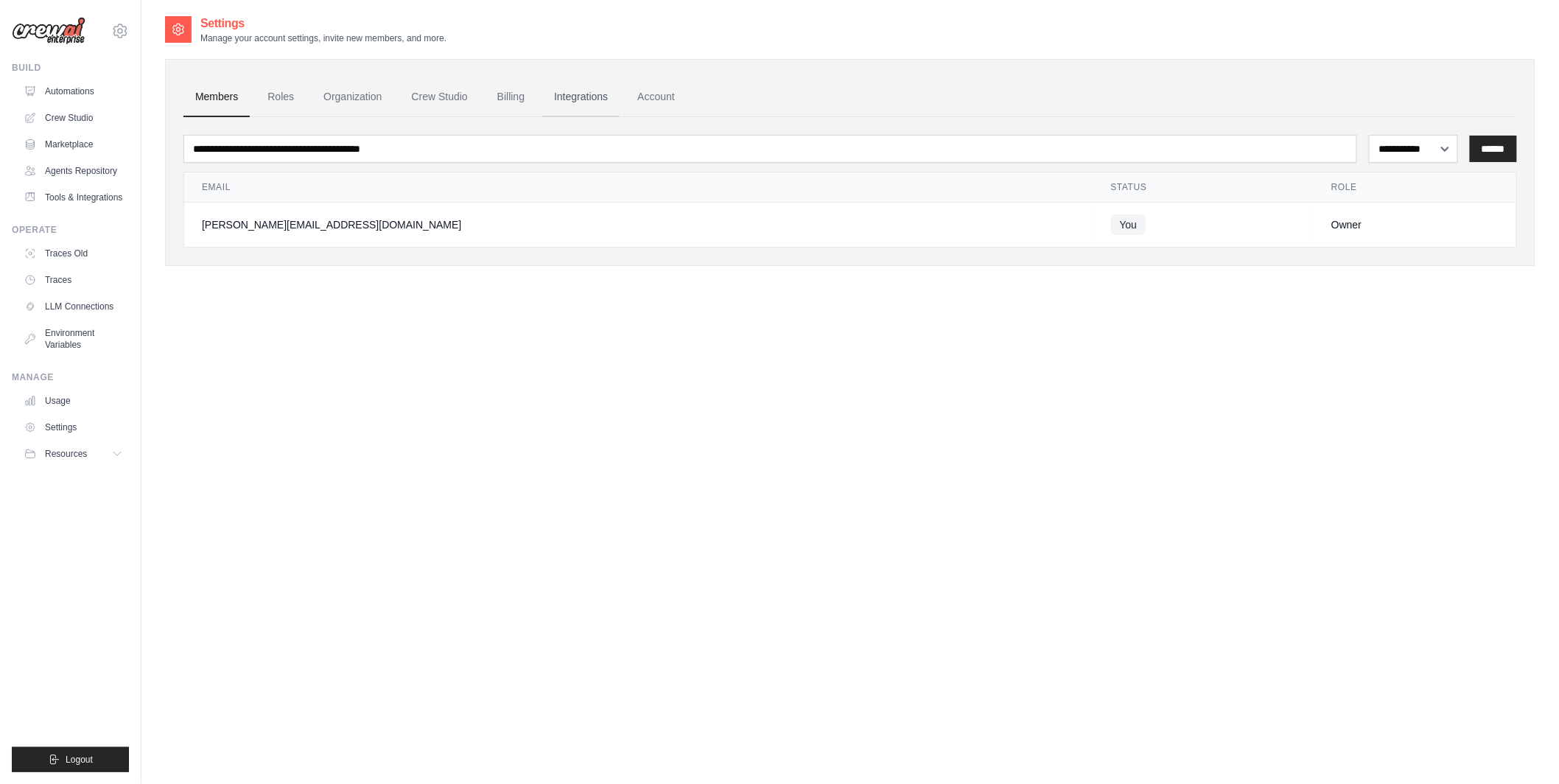
click at [577, 89] on link "Integrations" at bounding box center [581, 97] width 78 height 40
click at [573, 93] on link "Integrations" at bounding box center [581, 97] width 78 height 40
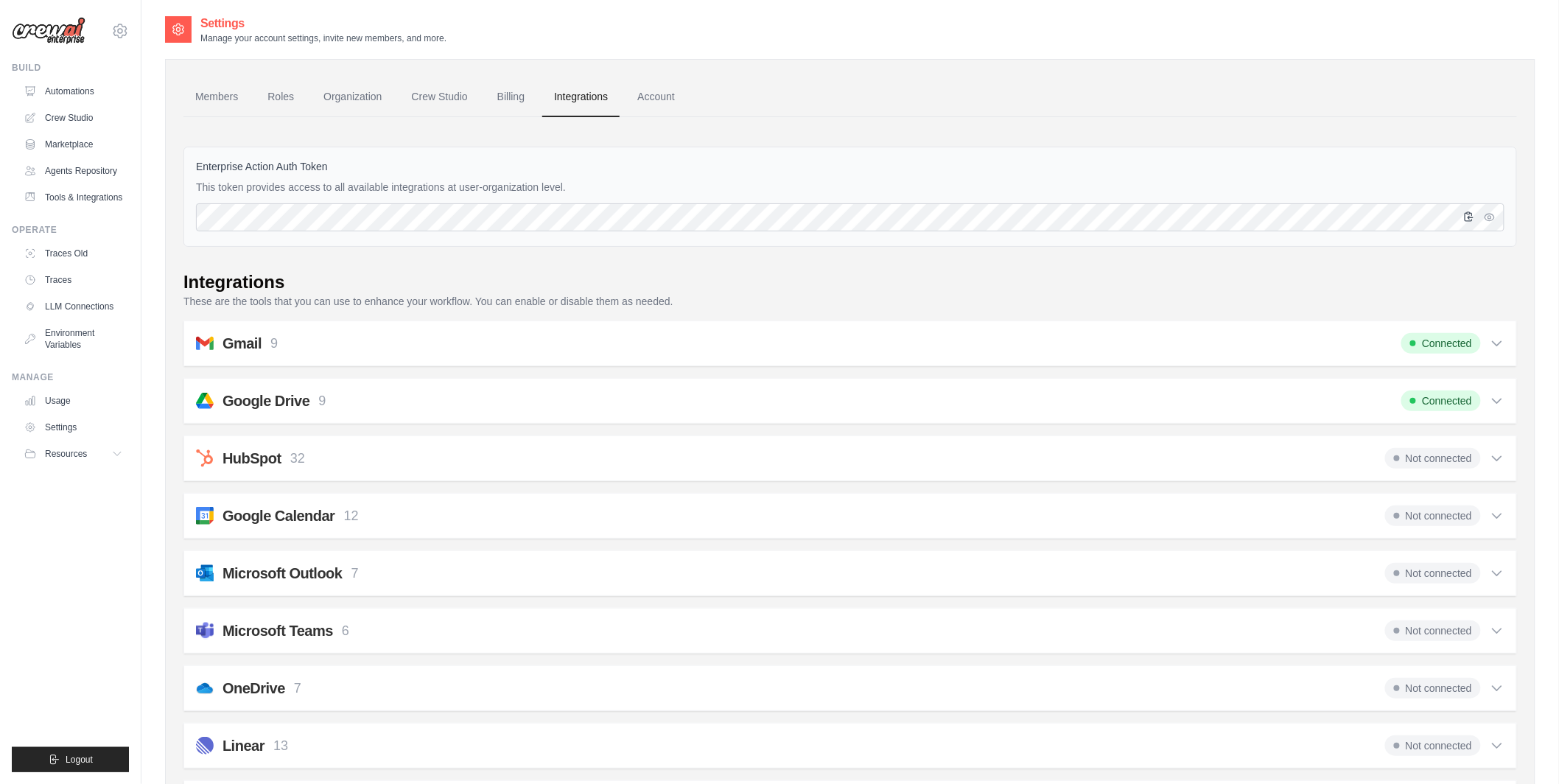
click at [1469, 218] on icon "button" at bounding box center [1469, 217] width 8 height 9
click at [84, 198] on link "Tools & Integrations" at bounding box center [75, 197] width 111 height 23
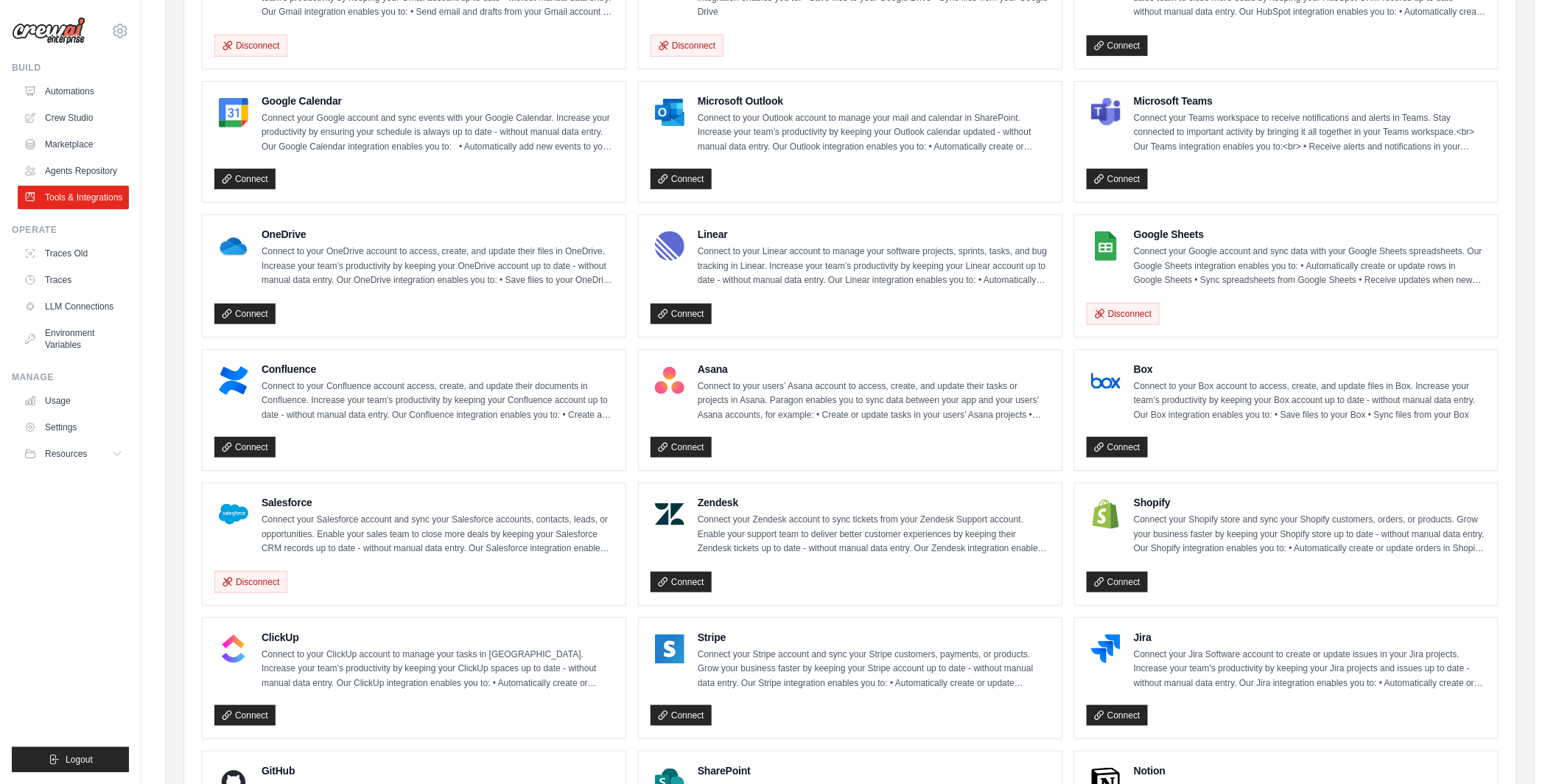
scroll to position [240, 0]
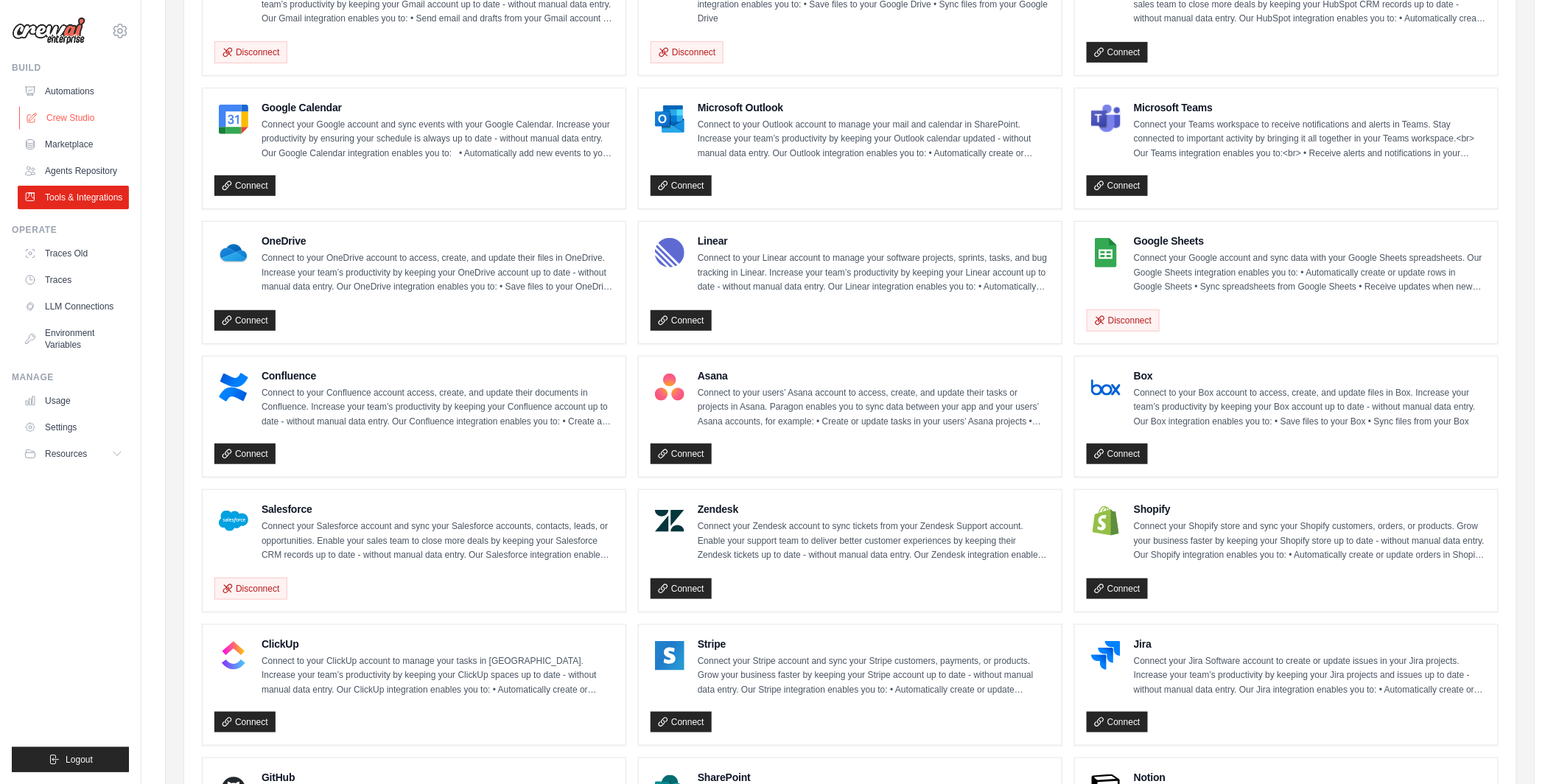
click at [86, 114] on link "Crew Studio" at bounding box center [75, 118] width 111 height 23
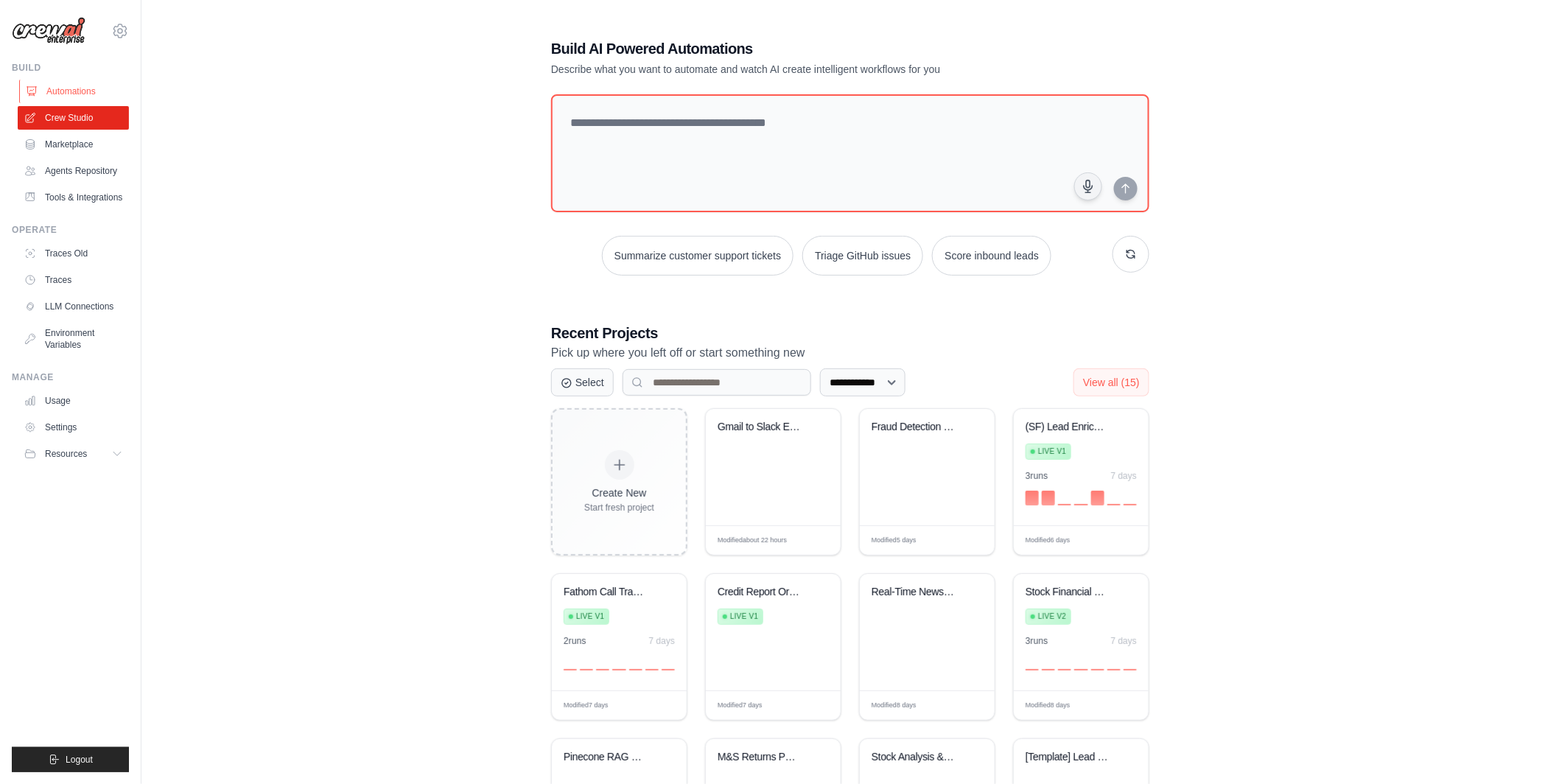
click at [82, 82] on link "Automations" at bounding box center [75, 91] width 111 height 23
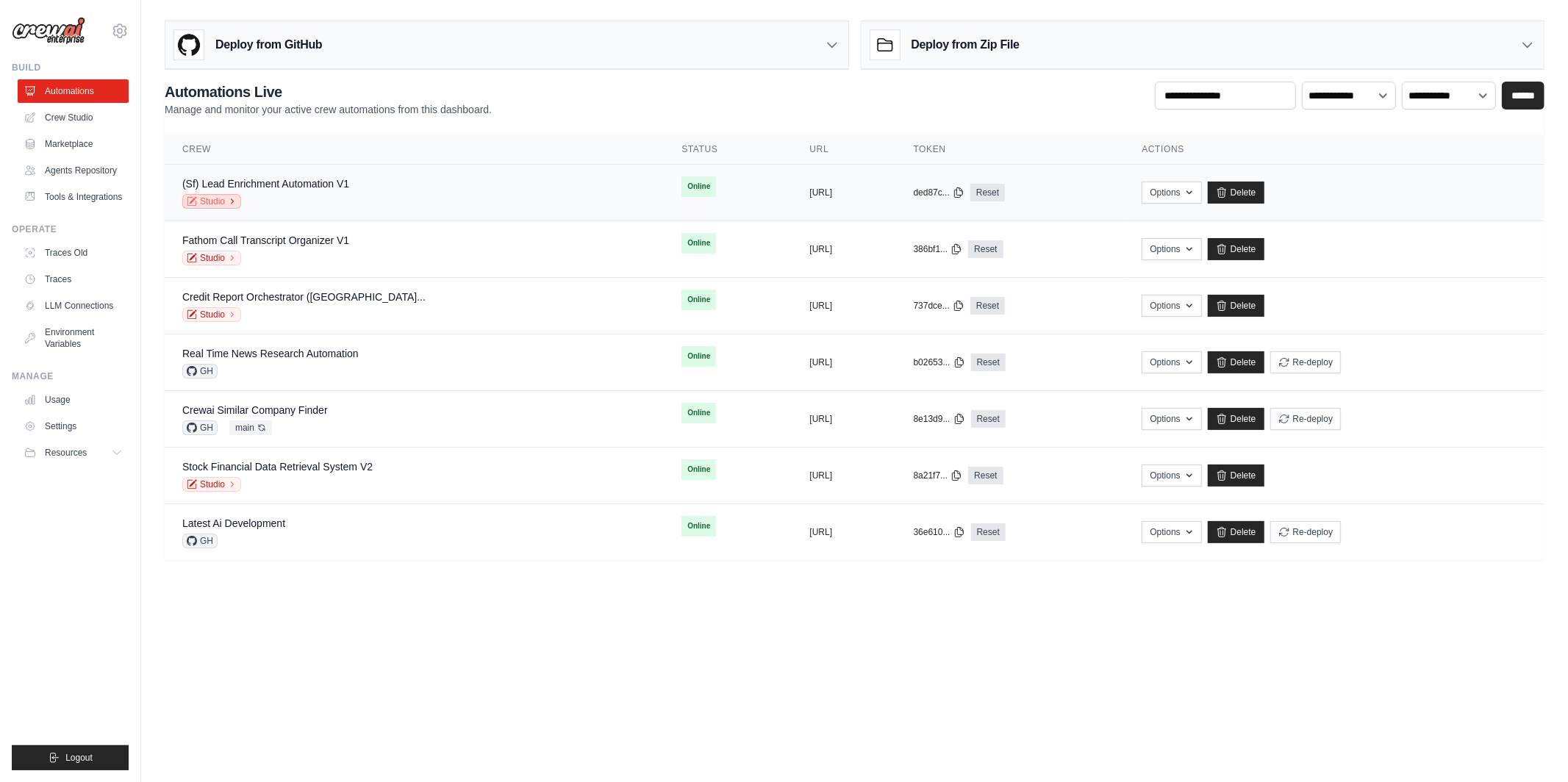
click at [229, 201] on icon at bounding box center [233, 201] width 9 height 9
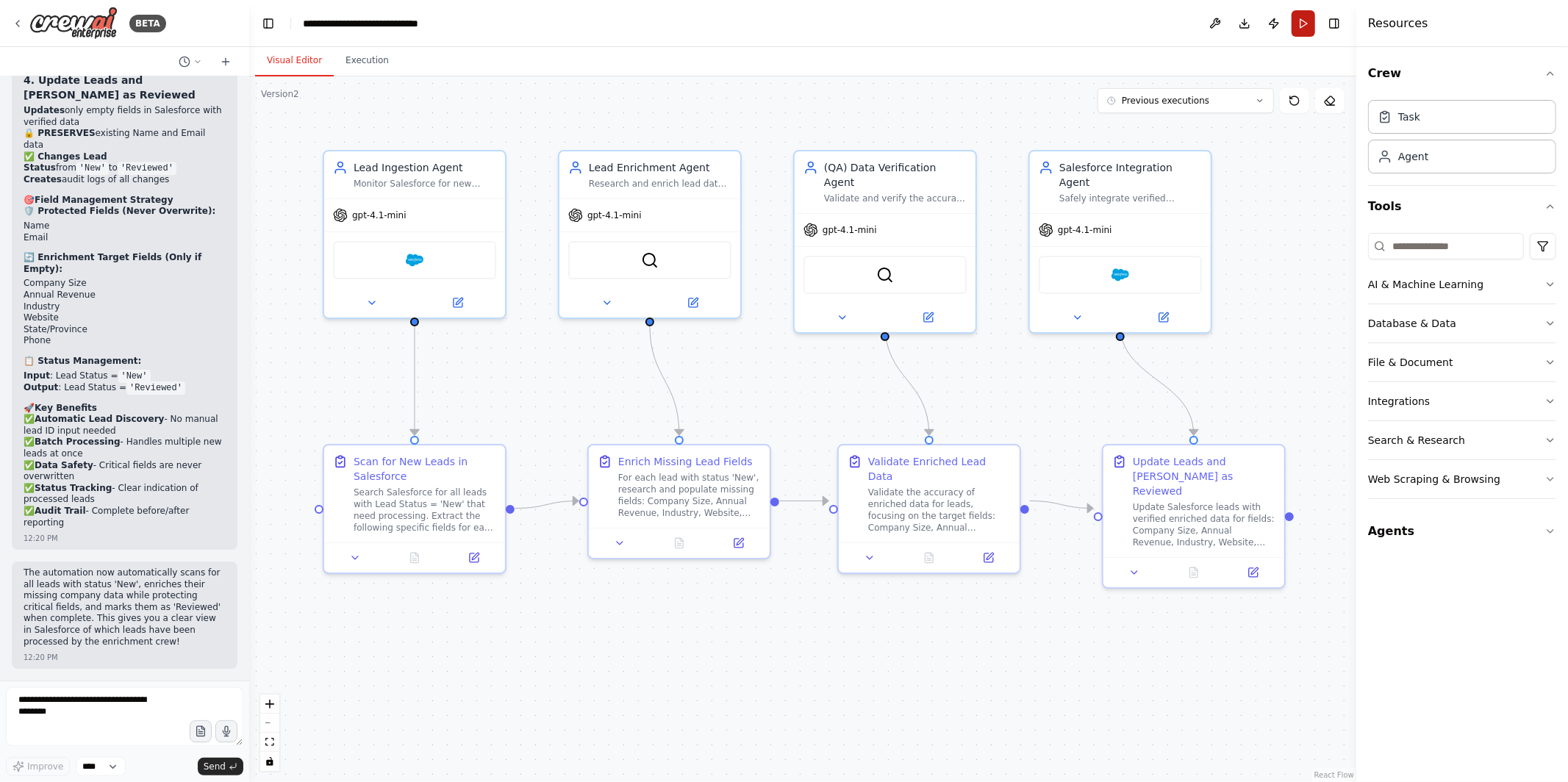
click at [1303, 30] on button "Run" at bounding box center [1303, 23] width 23 height 27
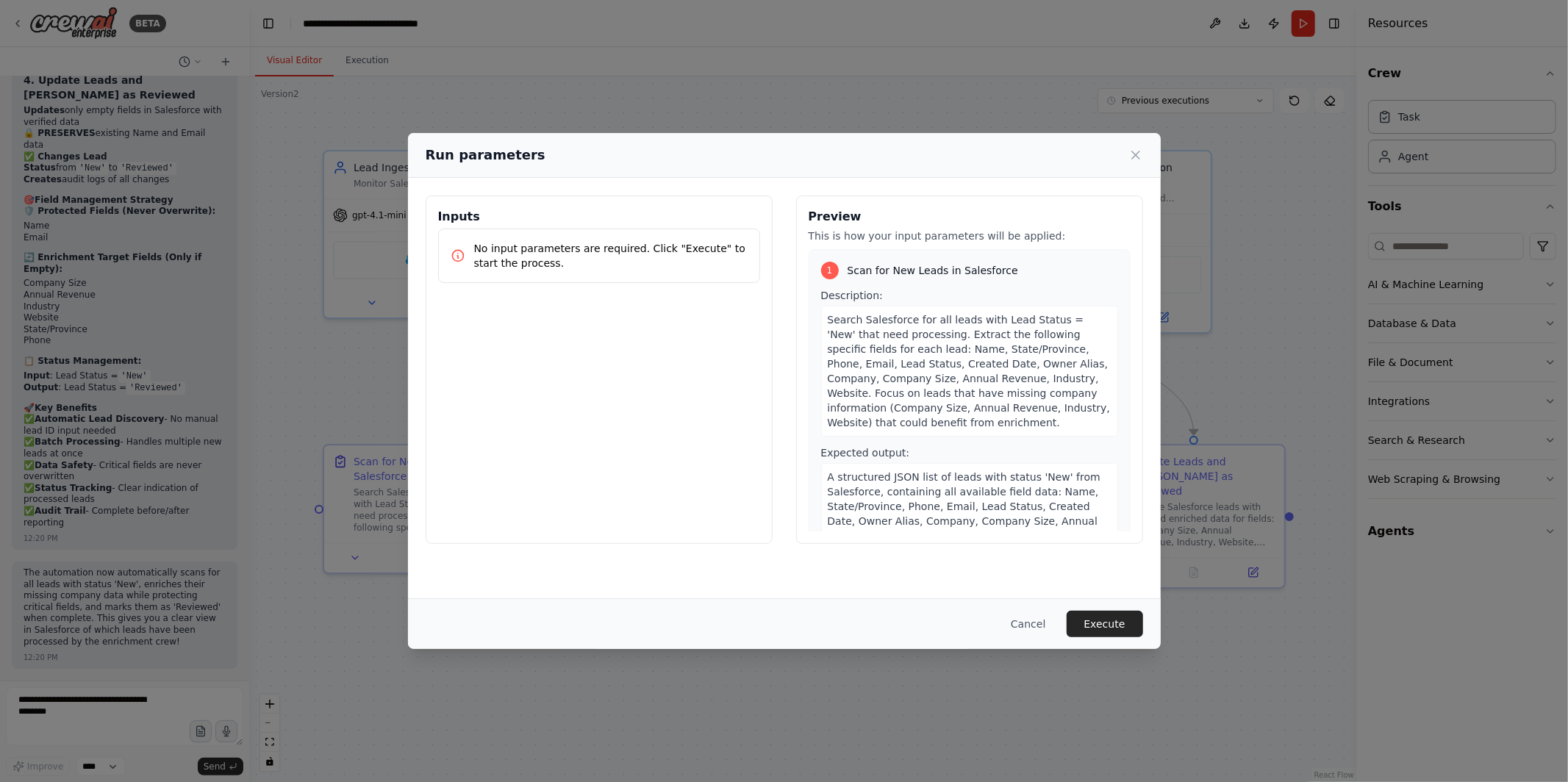
scroll to position [3886, 0]
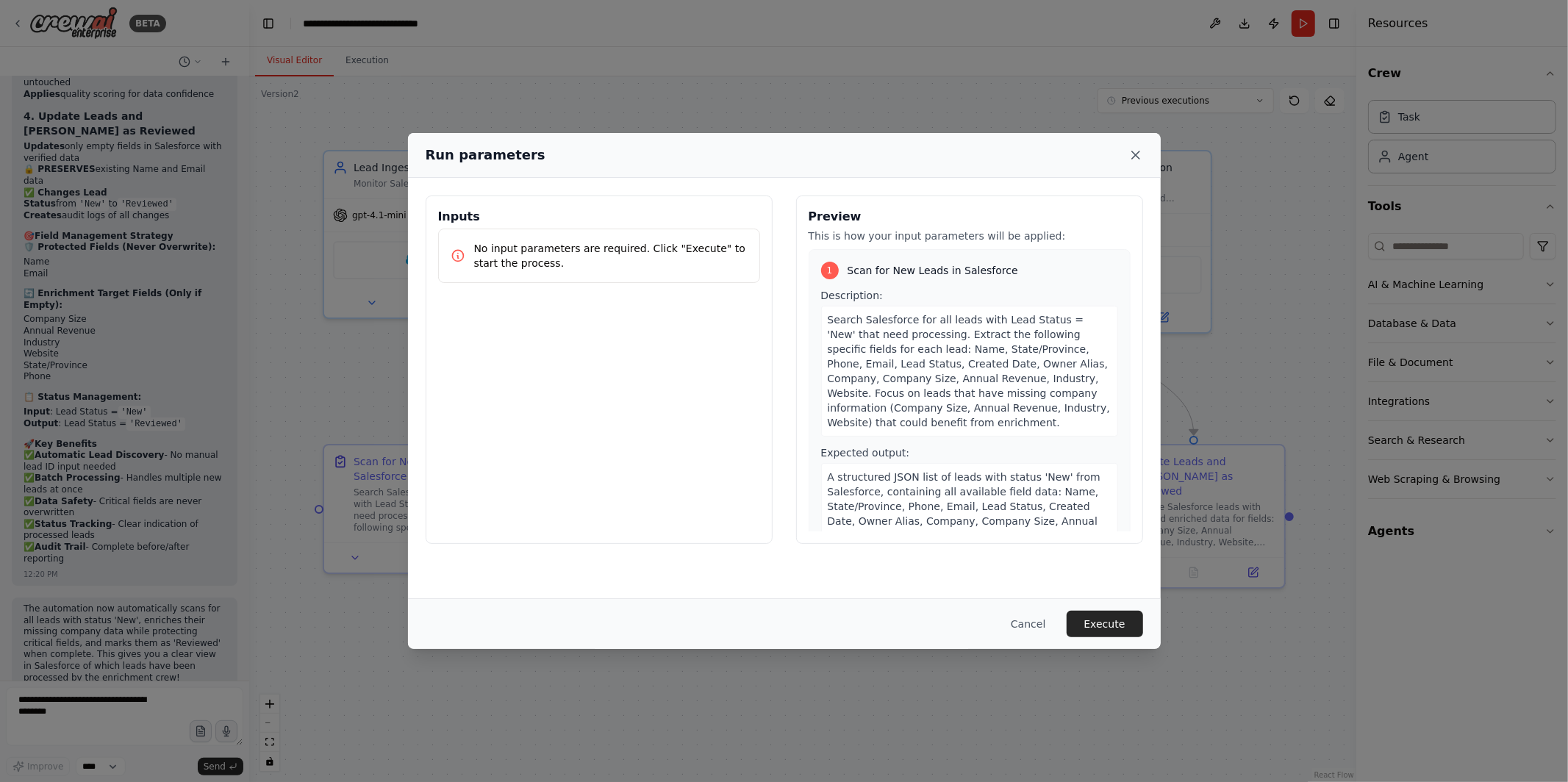
click at [1129, 154] on icon at bounding box center [1136, 155] width 15 height 15
